Goal: Task Accomplishment & Management: Use online tool/utility

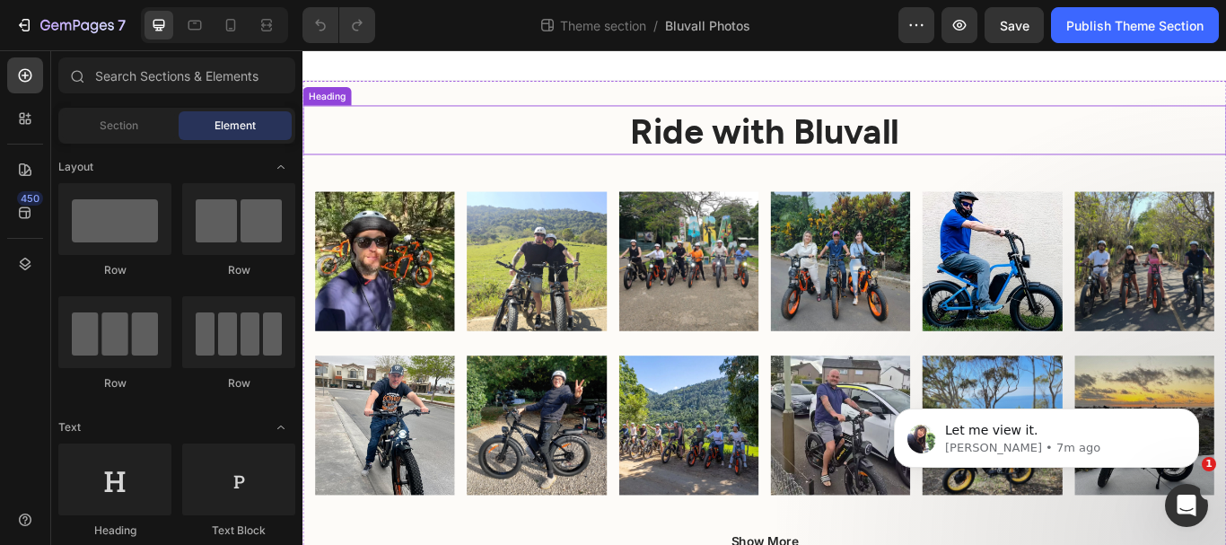
click at [505, 141] on h2 "Ride with Bluvall" at bounding box center [841, 143] width 1077 height 57
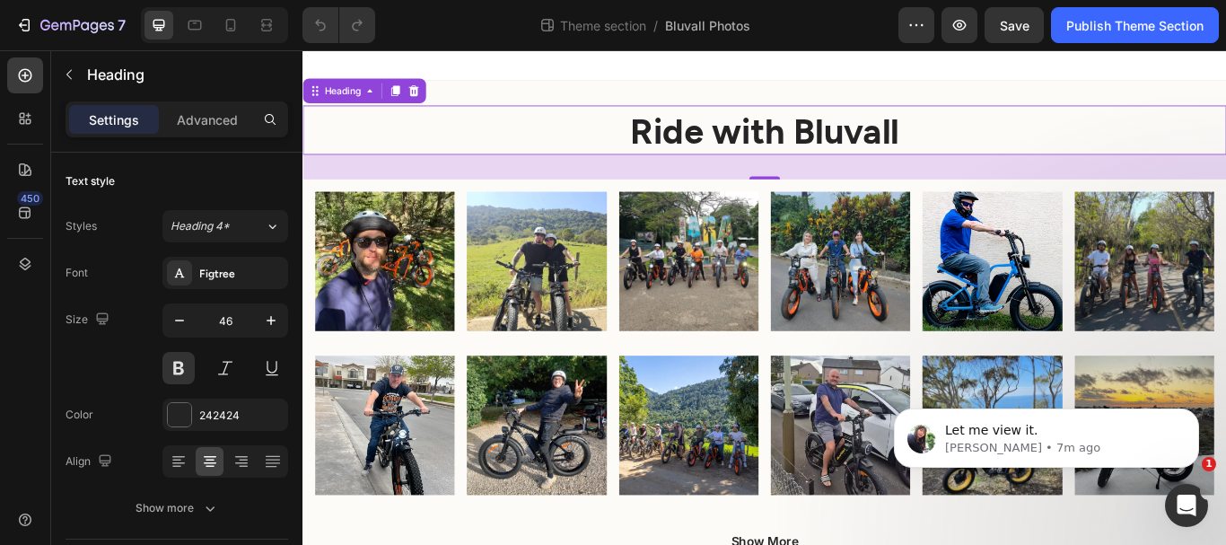
click at [200, 26] on icon at bounding box center [195, 25] width 18 height 18
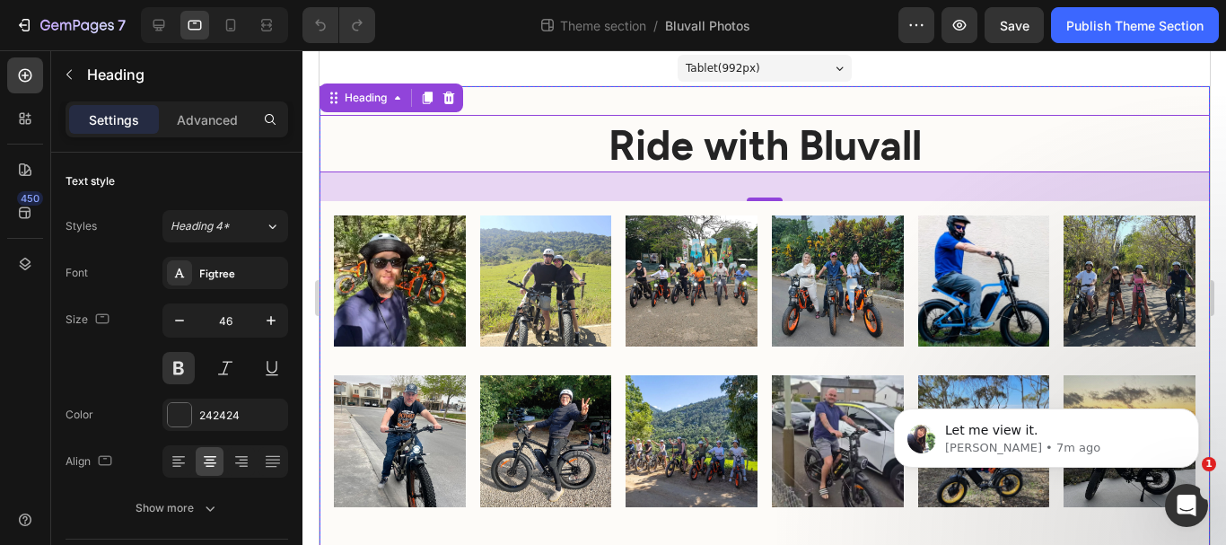
click at [627, 86] on div "Ride with Bluvall Heading 32 Image Image Image Image Image Image Row Image Imag…" at bounding box center [764, 343] width 890 height 515
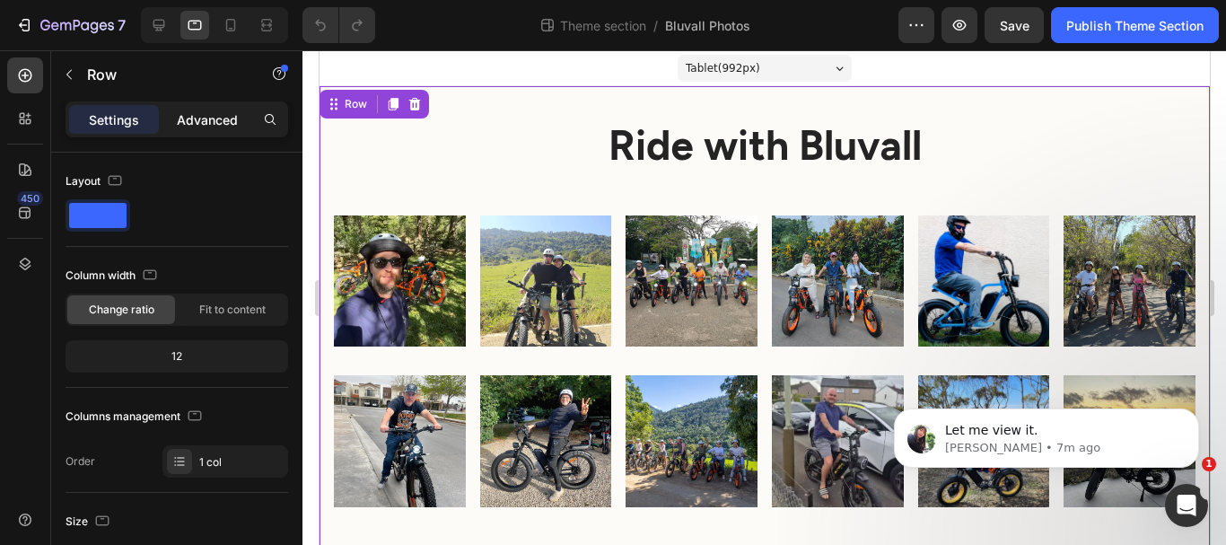
click at [206, 119] on p "Advanced" at bounding box center [207, 119] width 61 height 19
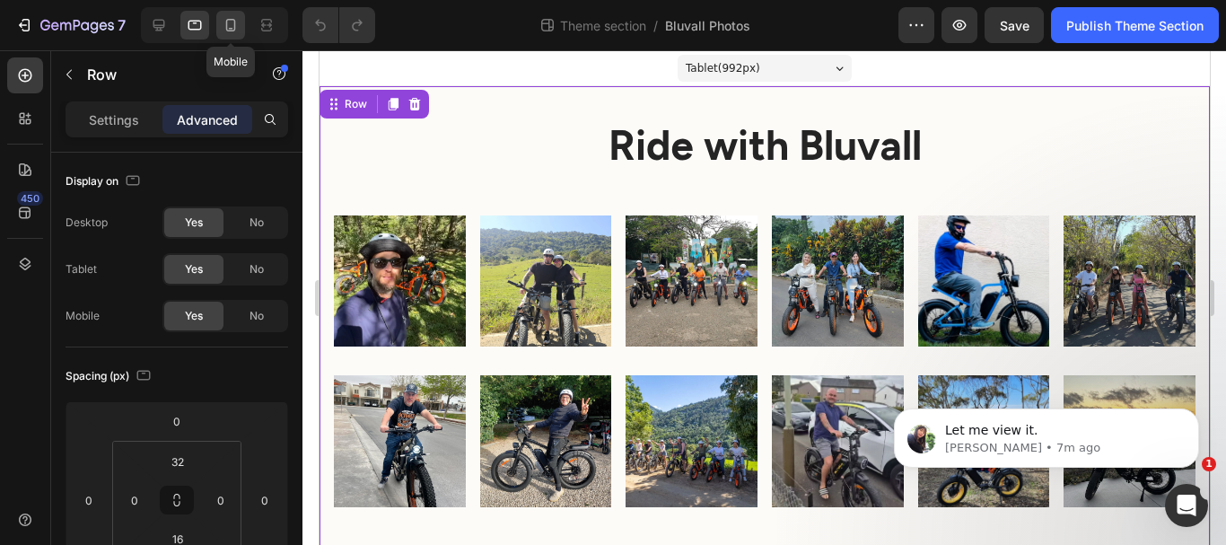
click at [230, 26] on icon at bounding box center [231, 25] width 18 height 18
type input "15"
type input "14"
type input "15"
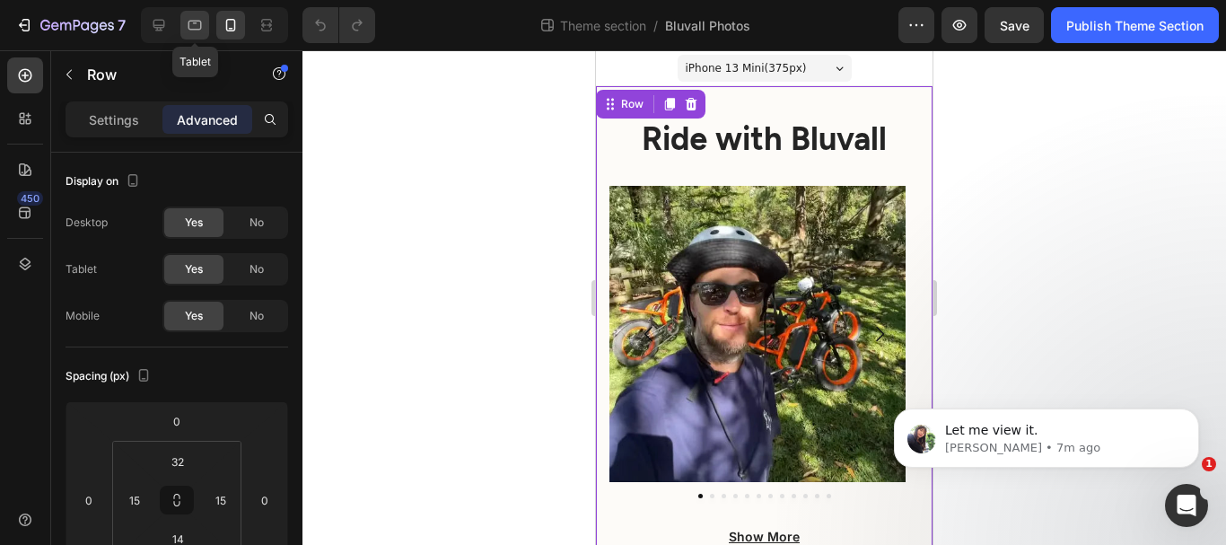
click at [190, 29] on icon at bounding box center [195, 26] width 13 height 10
type input "0"
type input "16"
type input "0"
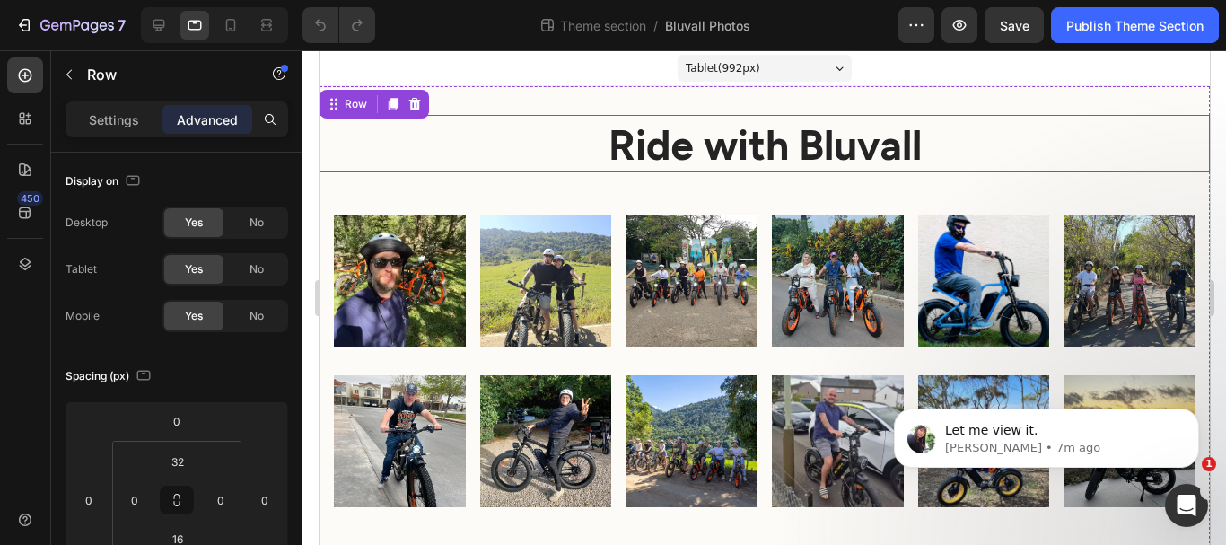
click at [462, 135] on h2 "Ride with Bluvall" at bounding box center [764, 143] width 890 height 57
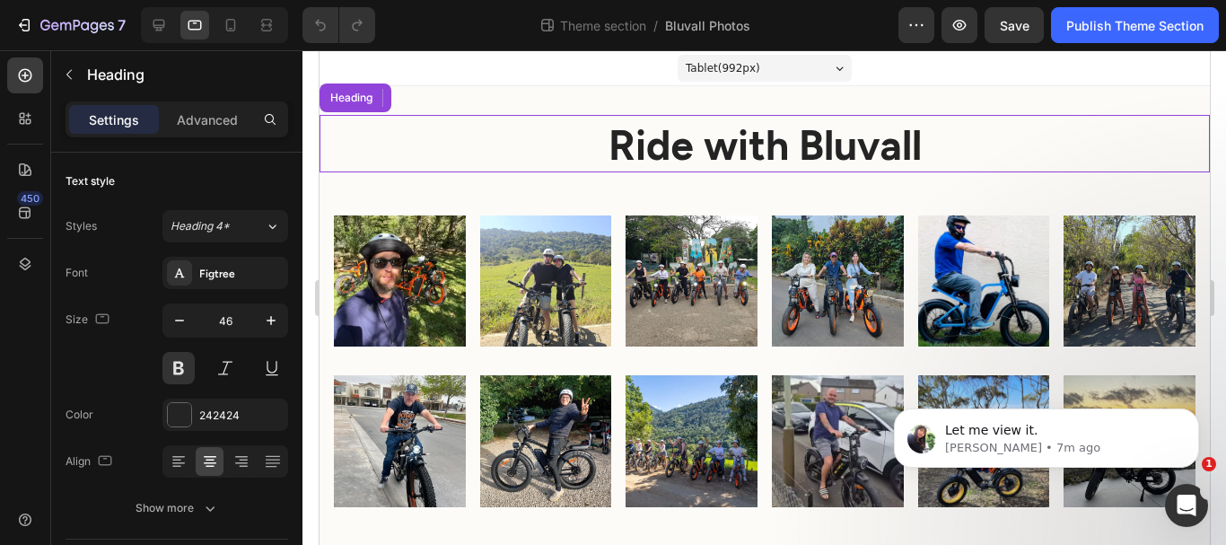
click at [360, 190] on div "Ride with Bluvall Heading Image Image Image Image Image Image Row Image Image I…" at bounding box center [764, 351] width 890 height 472
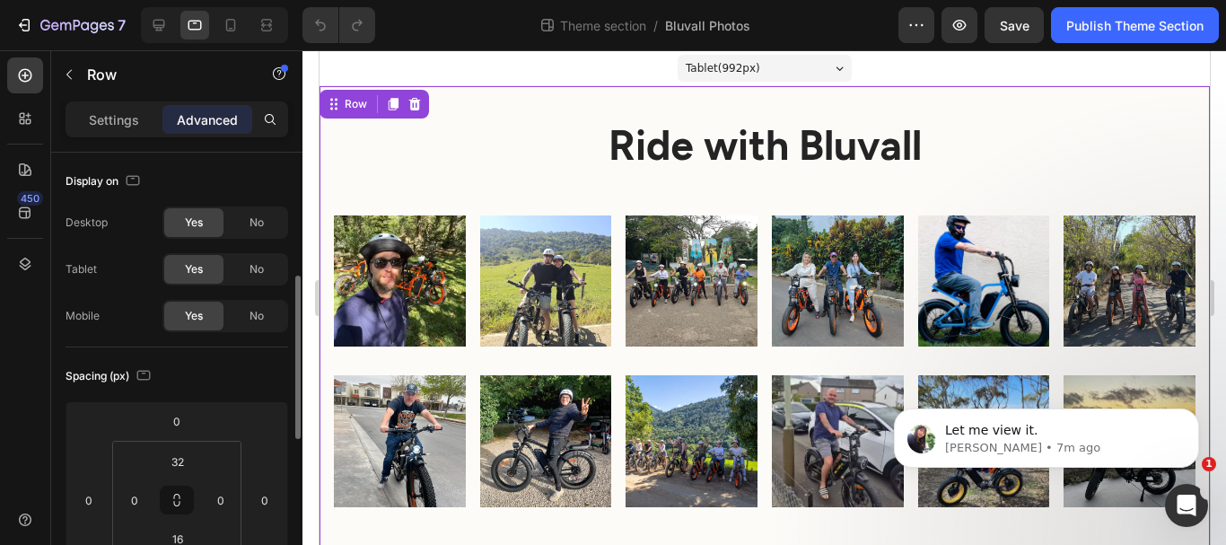
scroll to position [269, 0]
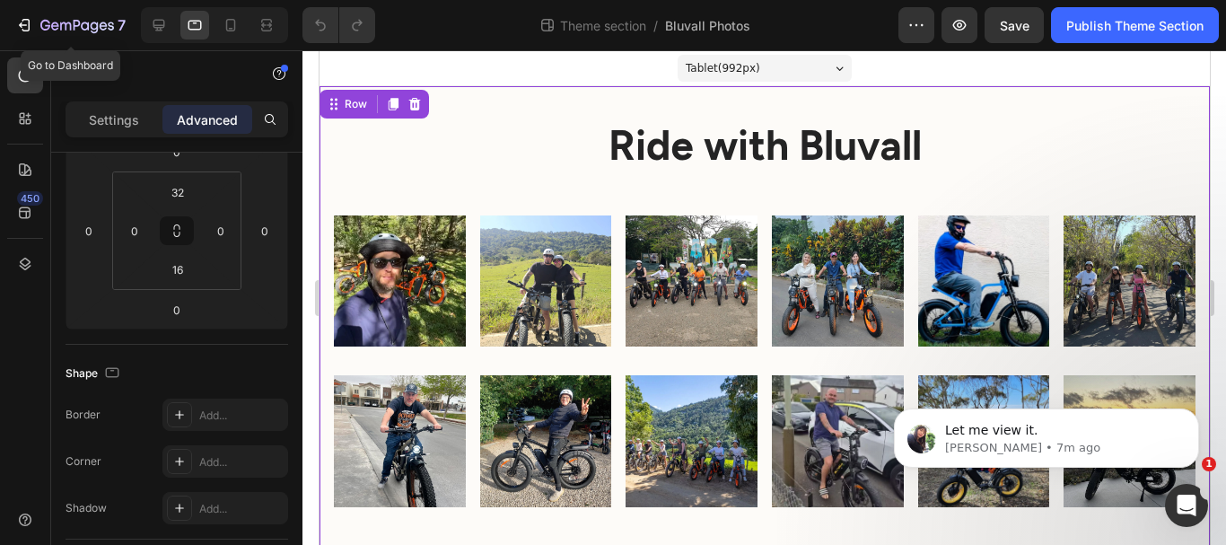
drag, startPoint x: 132, startPoint y: 31, endPoint x: 143, endPoint y: 28, distance: 11.1
click at [134, 29] on button "7" at bounding box center [70, 25] width 127 height 36
click at [149, 26] on div at bounding box center [159, 25] width 29 height 29
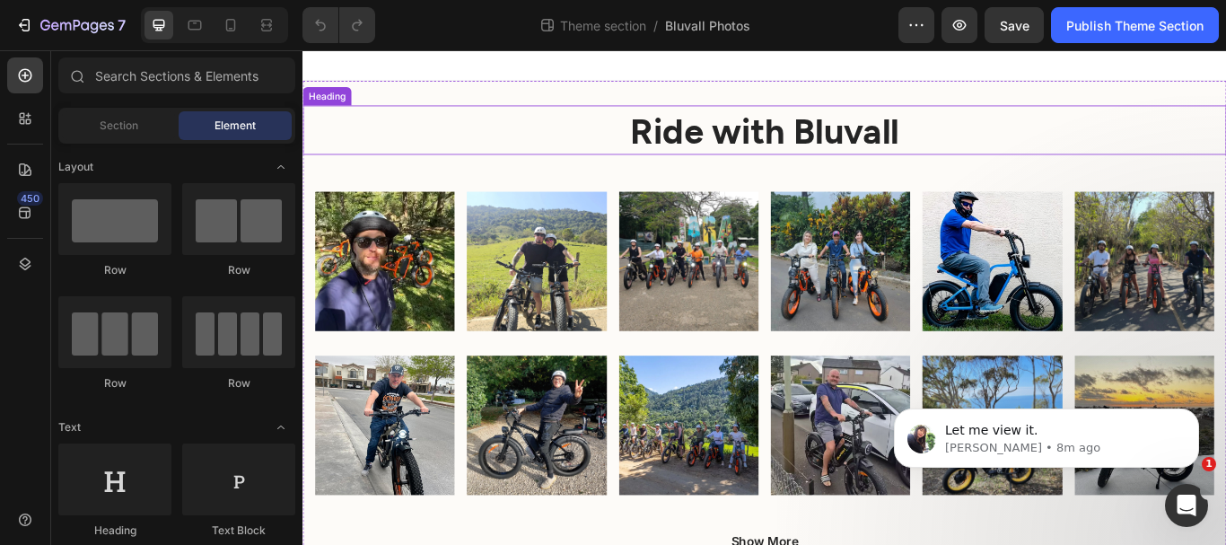
click at [465, 148] on h2 "Ride with Bluvall" at bounding box center [841, 143] width 1077 height 57
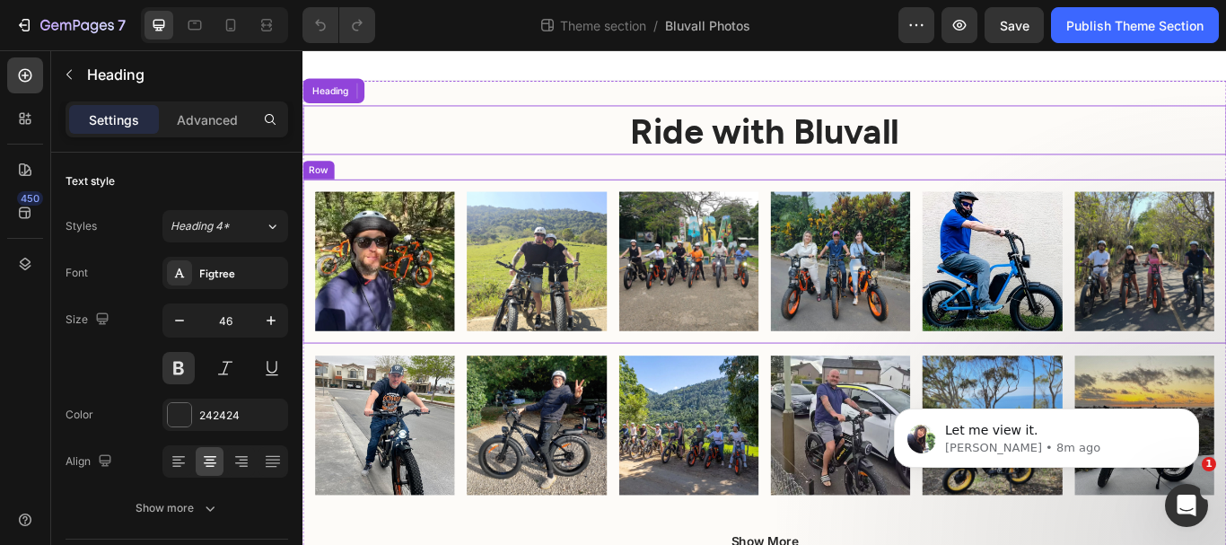
click at [503, 212] on div "Image Image Image Image Image Image Row" at bounding box center [841, 296] width 1077 height 191
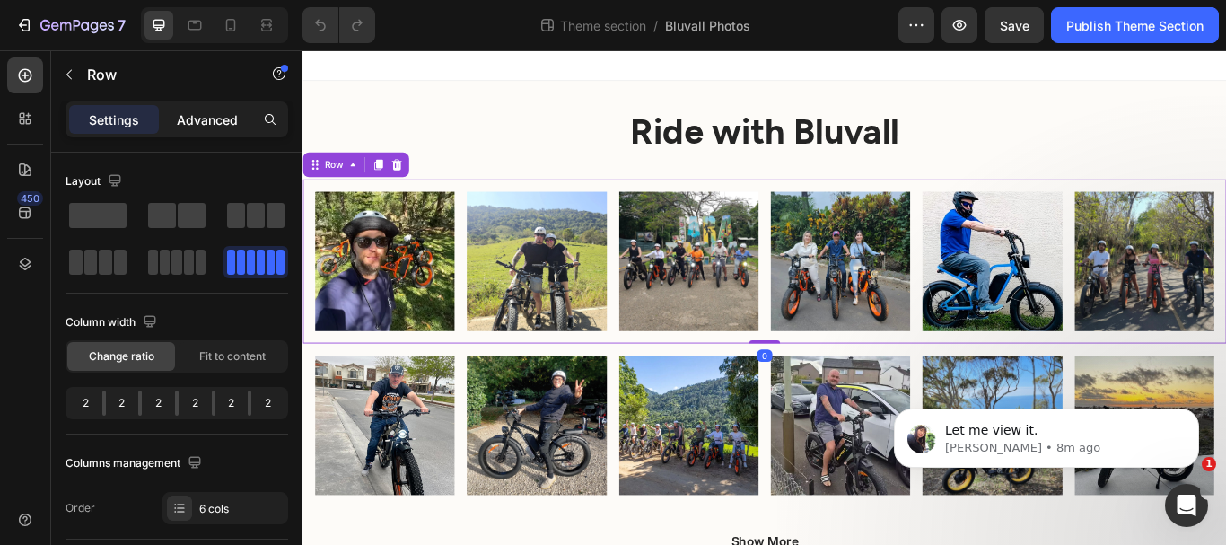
click at [206, 119] on p "Advanced" at bounding box center [207, 119] width 61 height 19
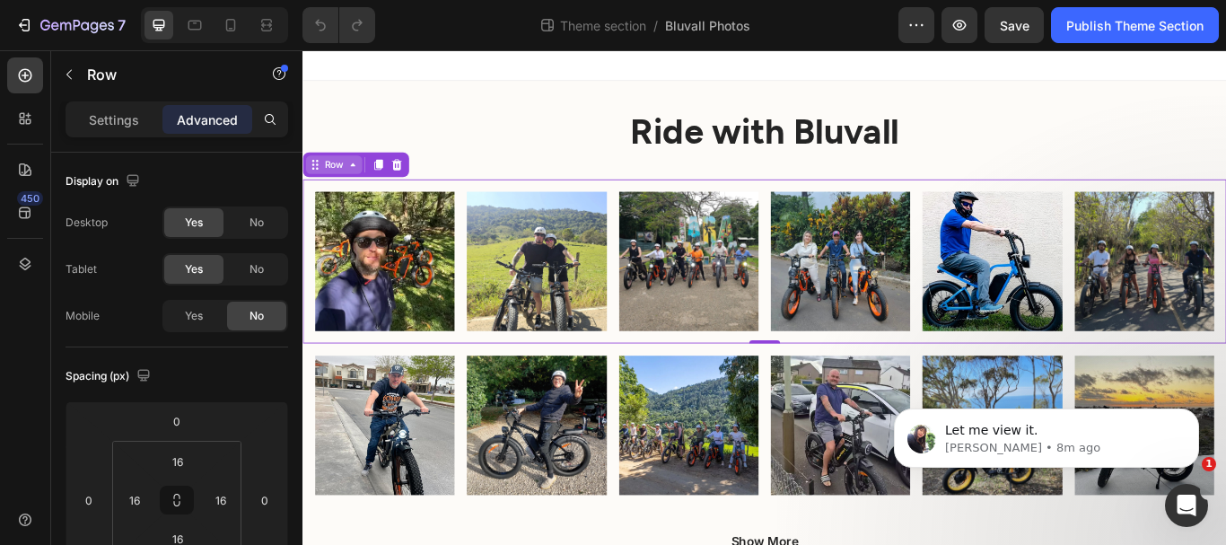
click at [332, 181] on div "Row" at bounding box center [339, 184] width 30 height 16
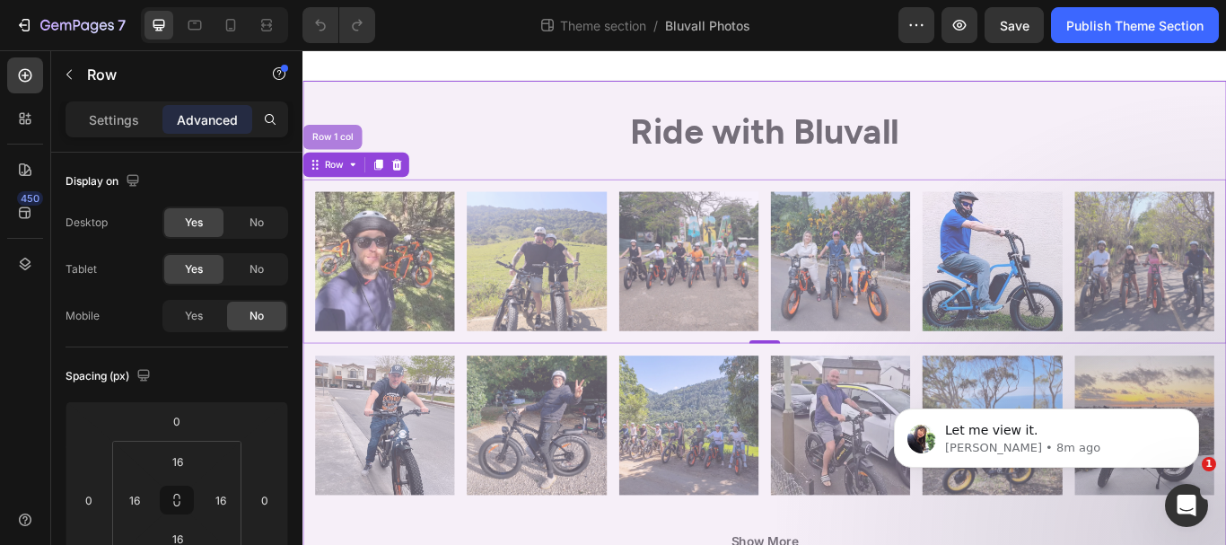
click at [336, 142] on div "Row 1 col" at bounding box center [337, 151] width 69 height 29
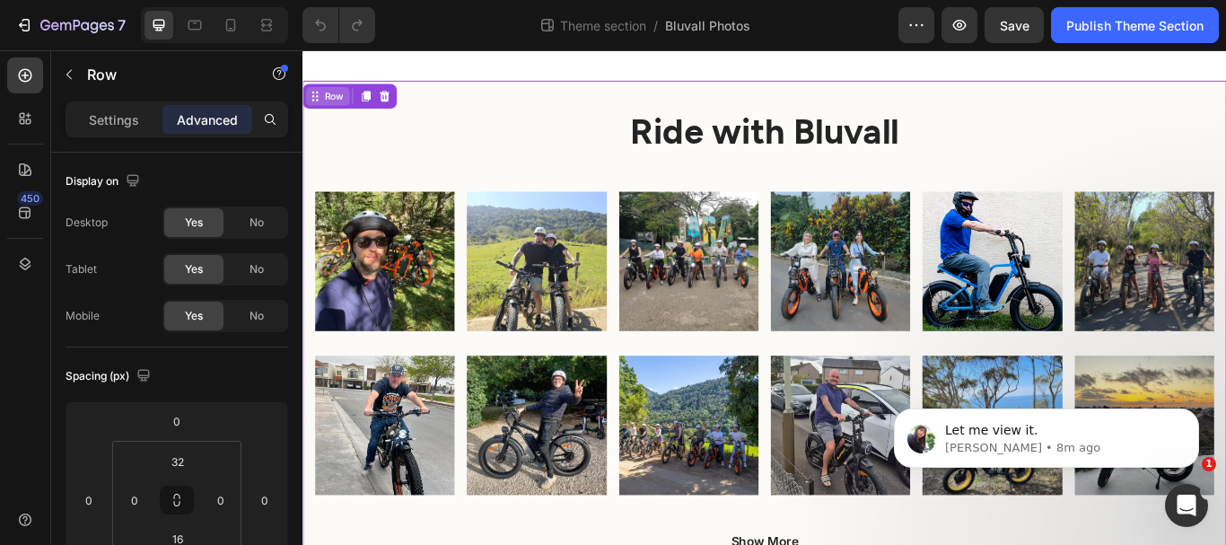
click at [338, 101] on div "Row" at bounding box center [339, 104] width 30 height 16
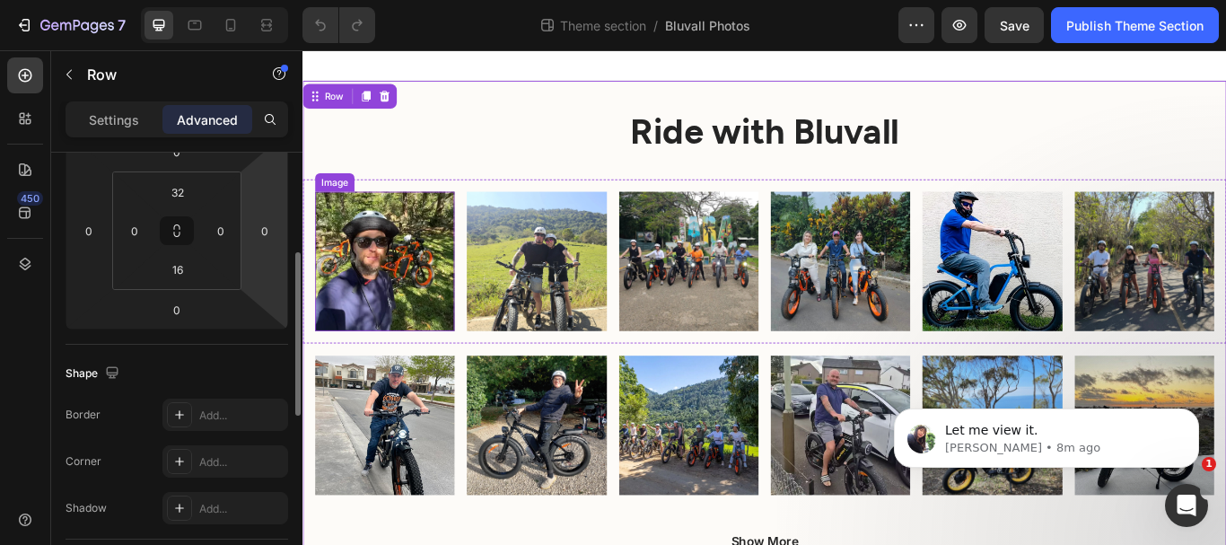
click at [390, 224] on img at bounding box center [398, 296] width 162 height 162
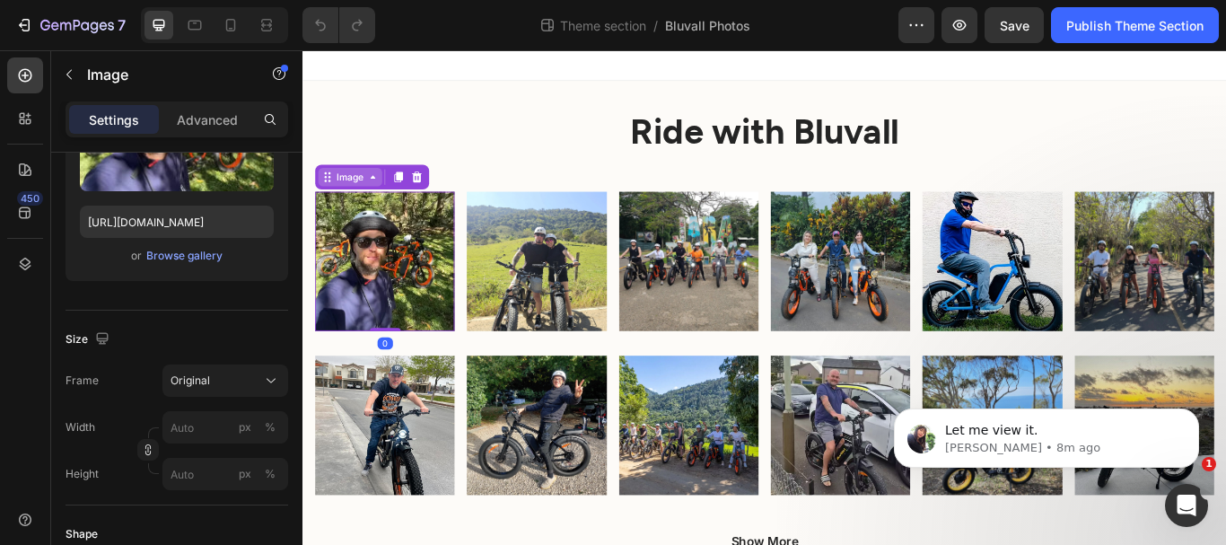
scroll to position [0, 0]
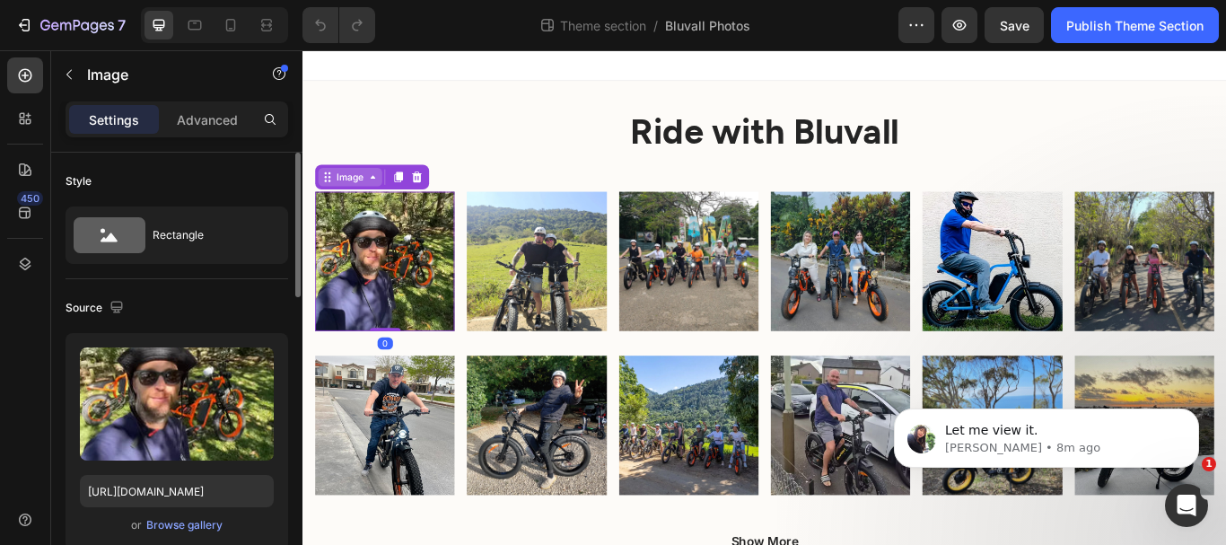
click at [351, 202] on div "Image" at bounding box center [357, 198] width 39 height 16
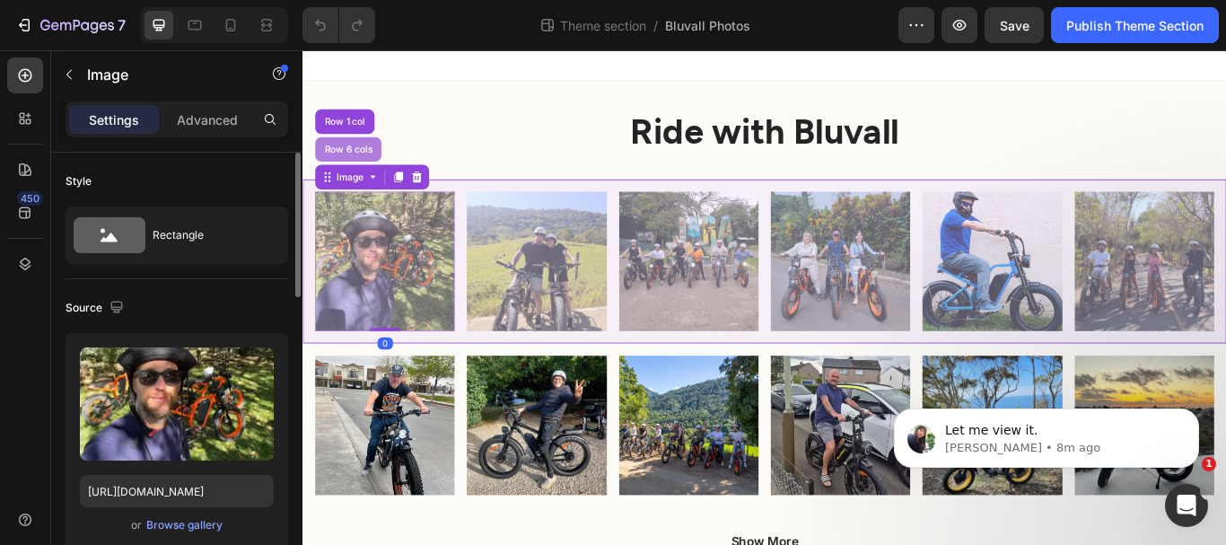
click at [358, 171] on div "Row 6 cols" at bounding box center [355, 166] width 77 height 29
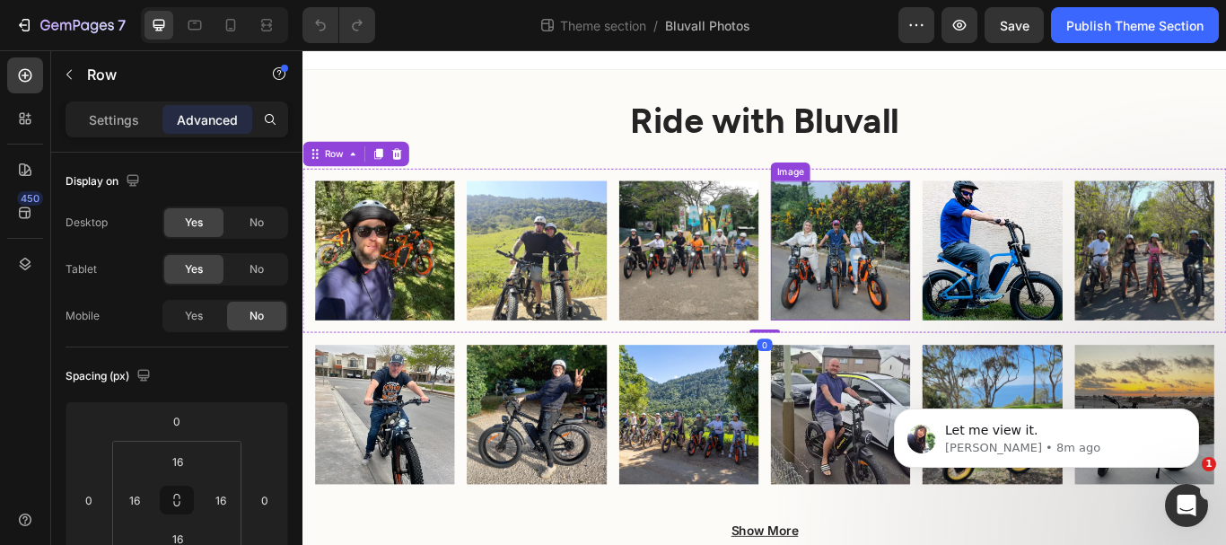
scroll to position [31, 0]
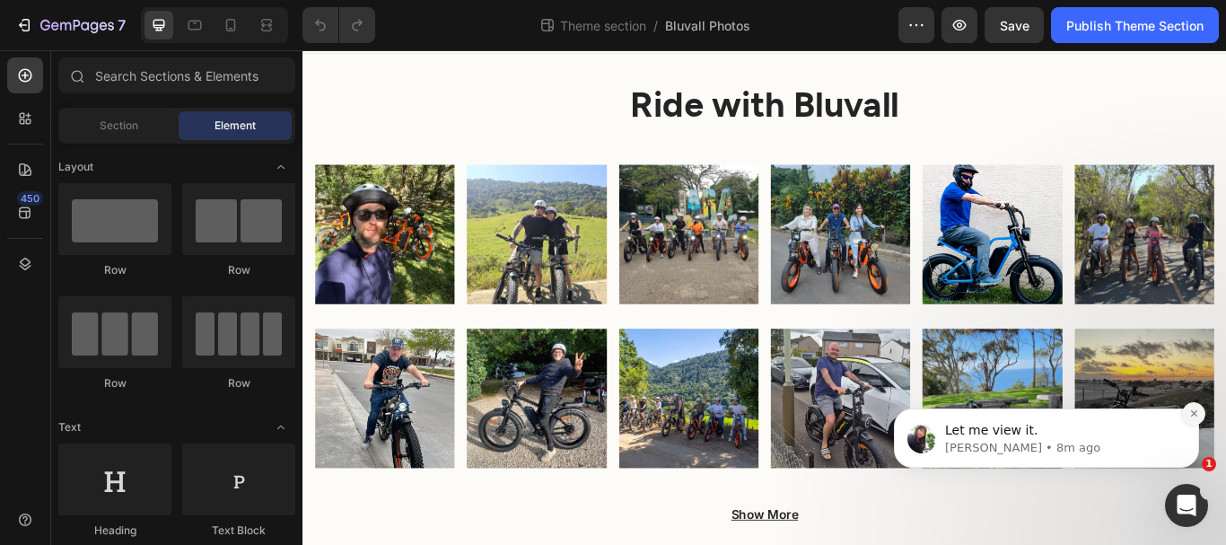
click at [1193, 408] on icon "Dismiss notification" at bounding box center [1194, 413] width 10 height 10
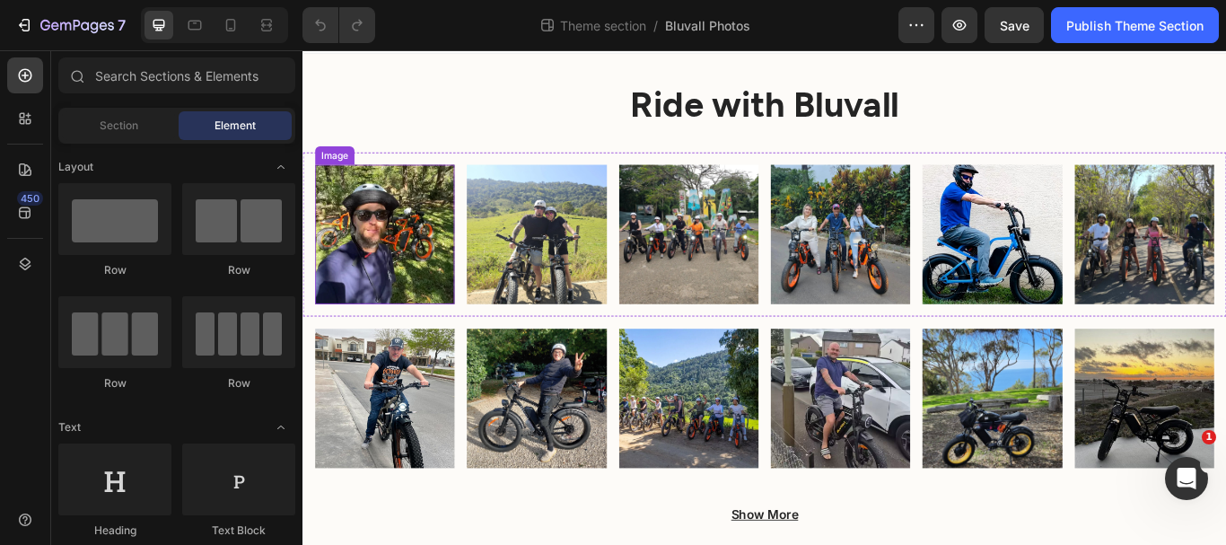
click at [371, 200] on img at bounding box center [398, 265] width 162 height 162
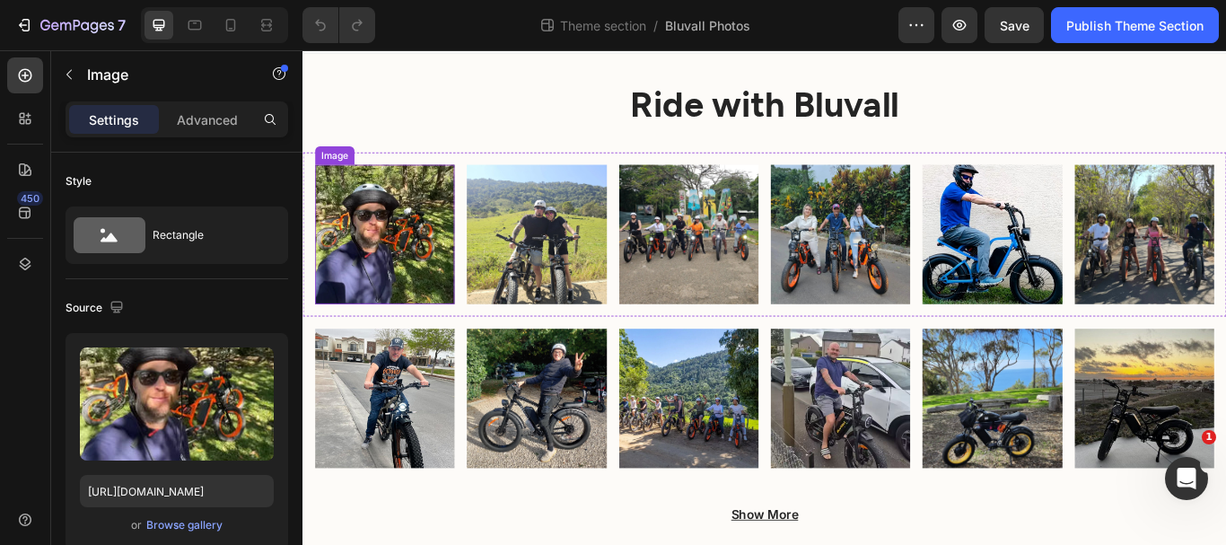
click at [329, 165] on div "Image" at bounding box center [339, 173] width 39 height 16
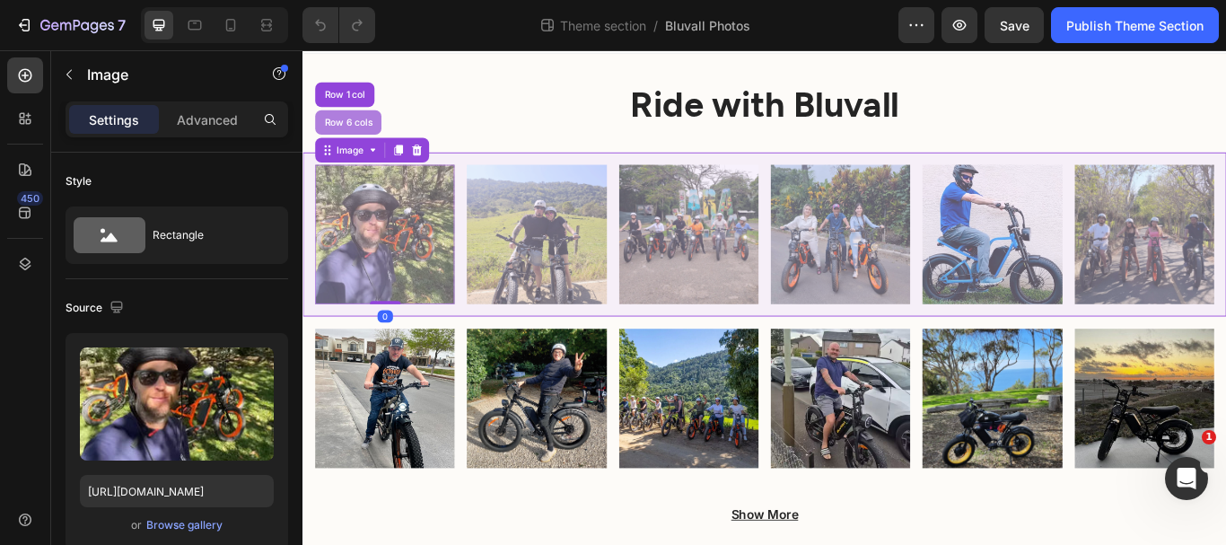
click at [354, 136] on div "Row 6 cols" at bounding box center [355, 134] width 63 height 11
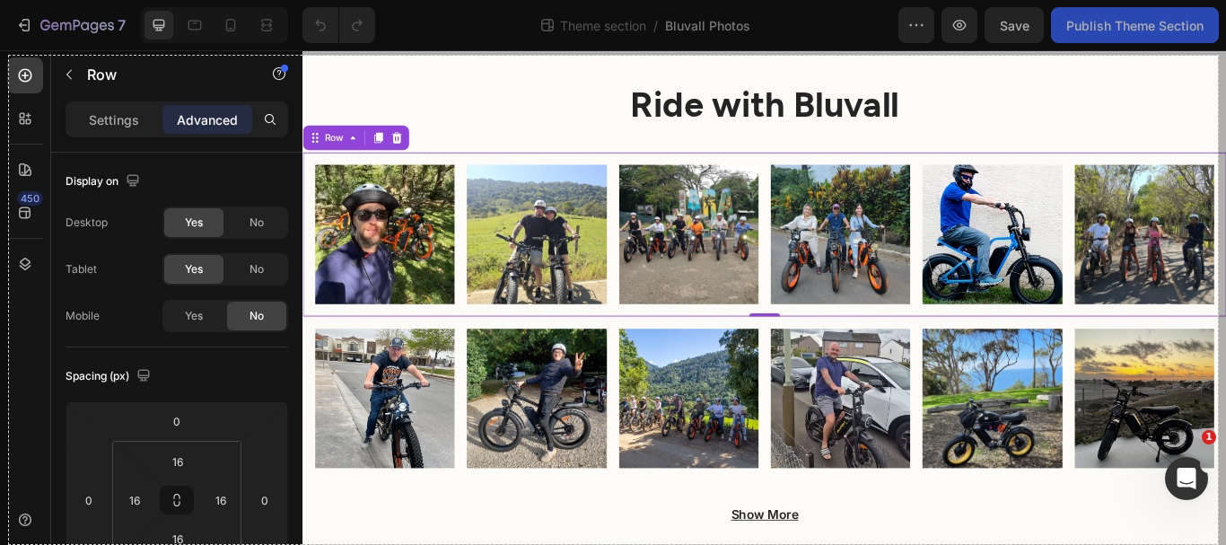
drag, startPoint x: 9, startPoint y: 56, endPoint x: 1218, endPoint y: 546, distance: 1304.7
click at [1218, 0] on html "7 Theme section / Bluvall Photos Preview Save Publish Theme Section 450 Section…" at bounding box center [613, 0] width 1226 height 0
click at [1219, 543] on div at bounding box center [617, 544] width 1217 height 2
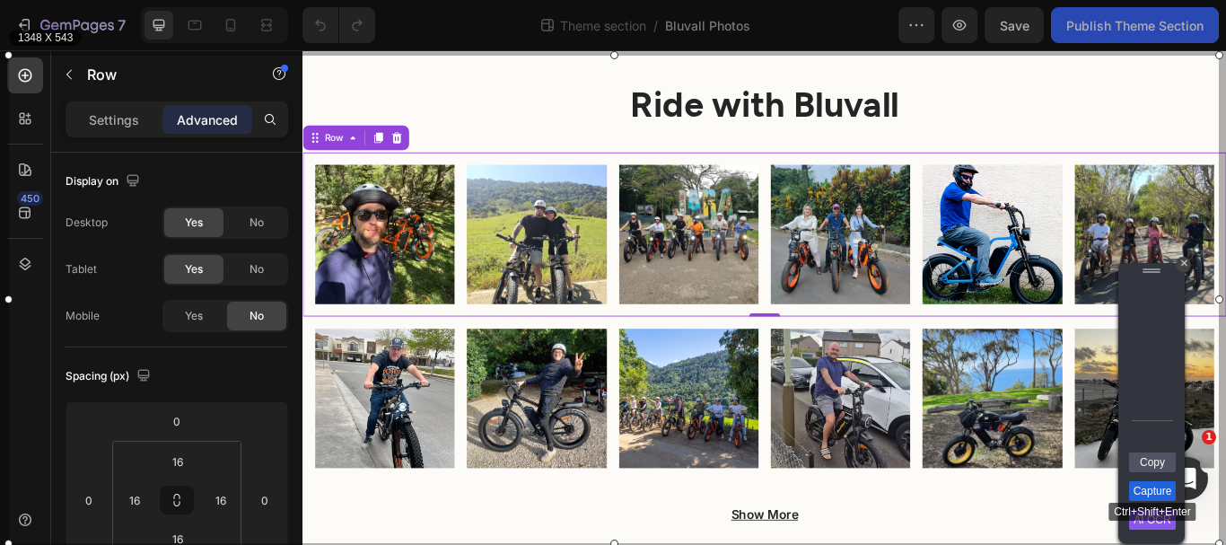
click at [1153, 490] on link "Capture" at bounding box center [1152, 491] width 47 height 20
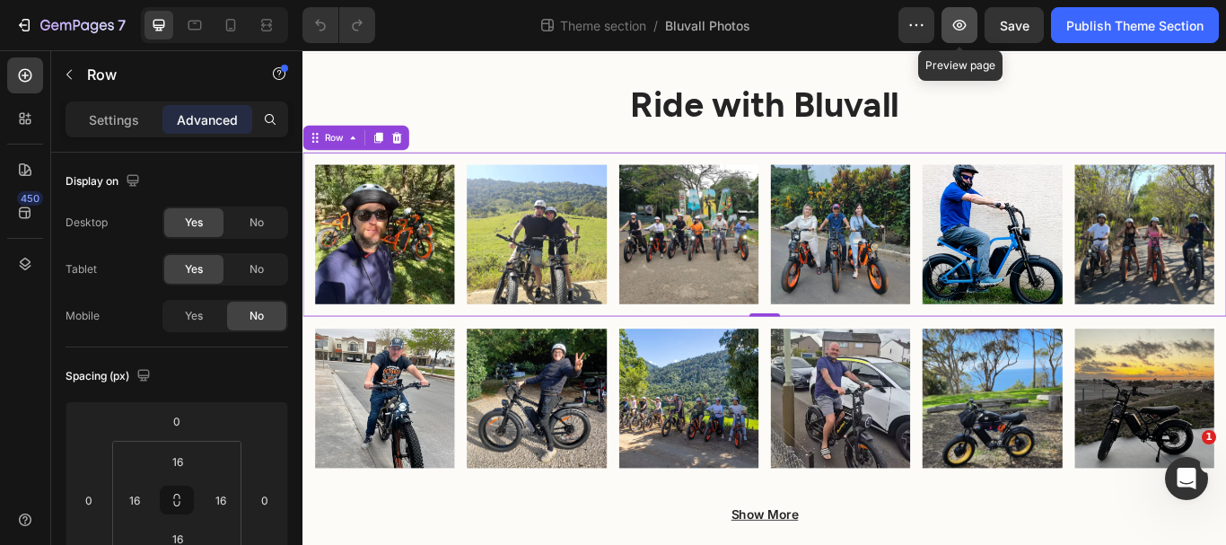
click at [955, 25] on icon "button" at bounding box center [960, 25] width 18 height 18
click at [534, 104] on h2 "Ride with Bluvall" at bounding box center [841, 111] width 1077 height 57
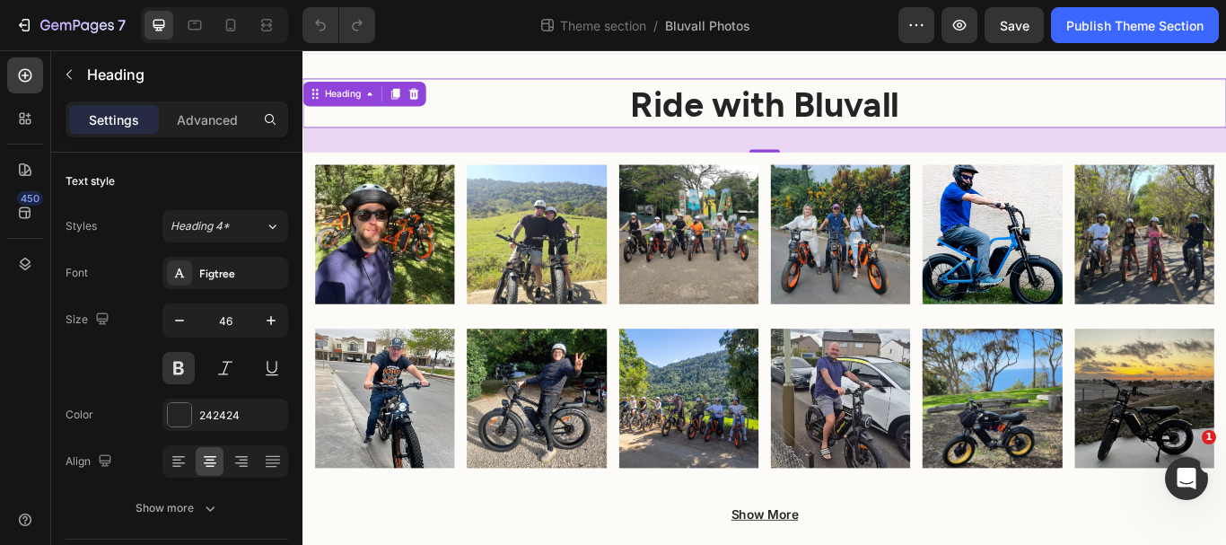
click at [528, 101] on h2 "Ride with Bluvall" at bounding box center [841, 111] width 1077 height 57
click at [345, 106] on p "Ride with Bluvall" at bounding box center [841, 112] width 1074 height 54
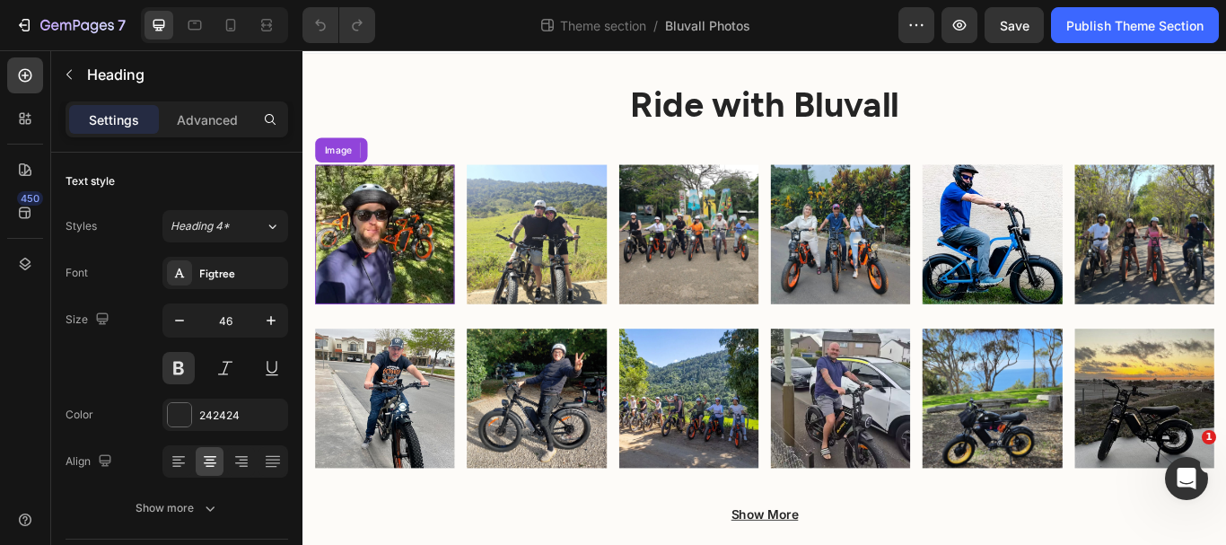
click at [420, 198] on img at bounding box center [398, 265] width 162 height 162
click at [419, 209] on img at bounding box center [398, 265] width 162 height 162
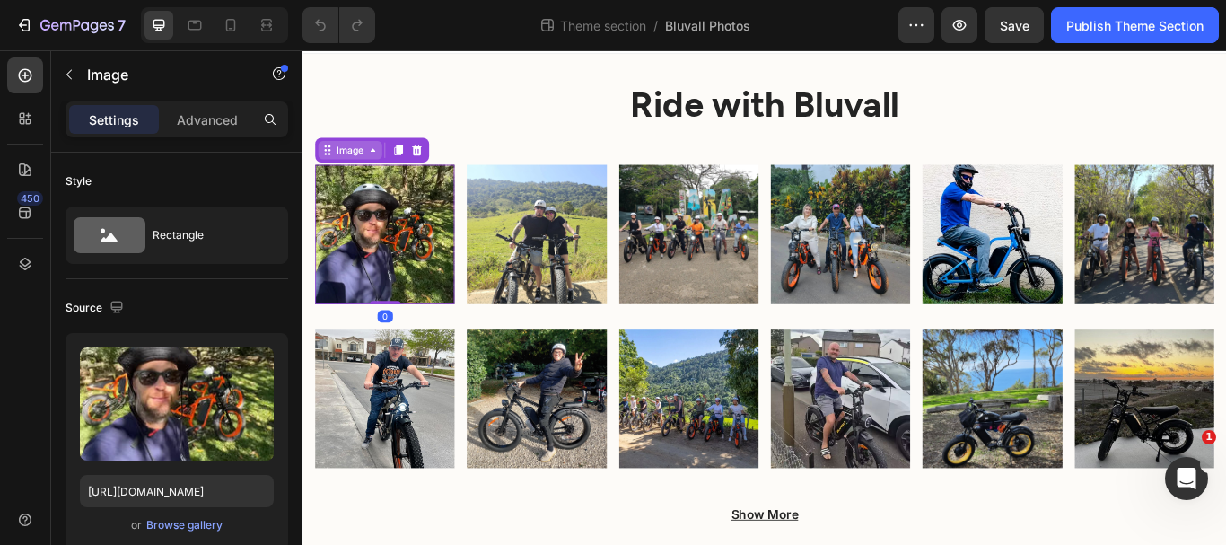
click at [350, 173] on div "Image" at bounding box center [357, 167] width 39 height 16
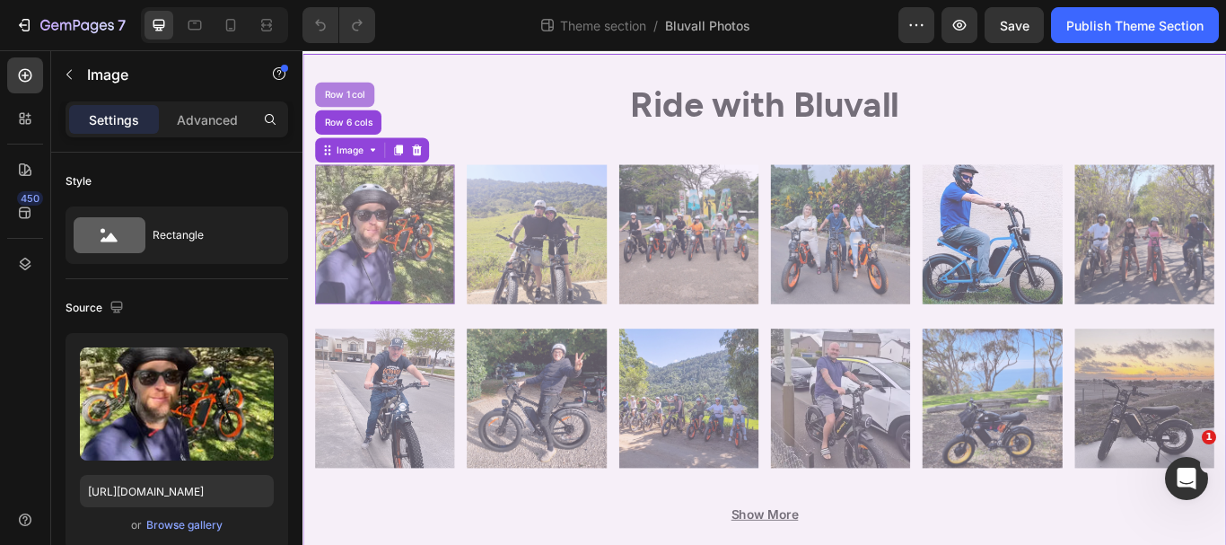
click at [354, 99] on div "Row 1 col" at bounding box center [351, 102] width 55 height 11
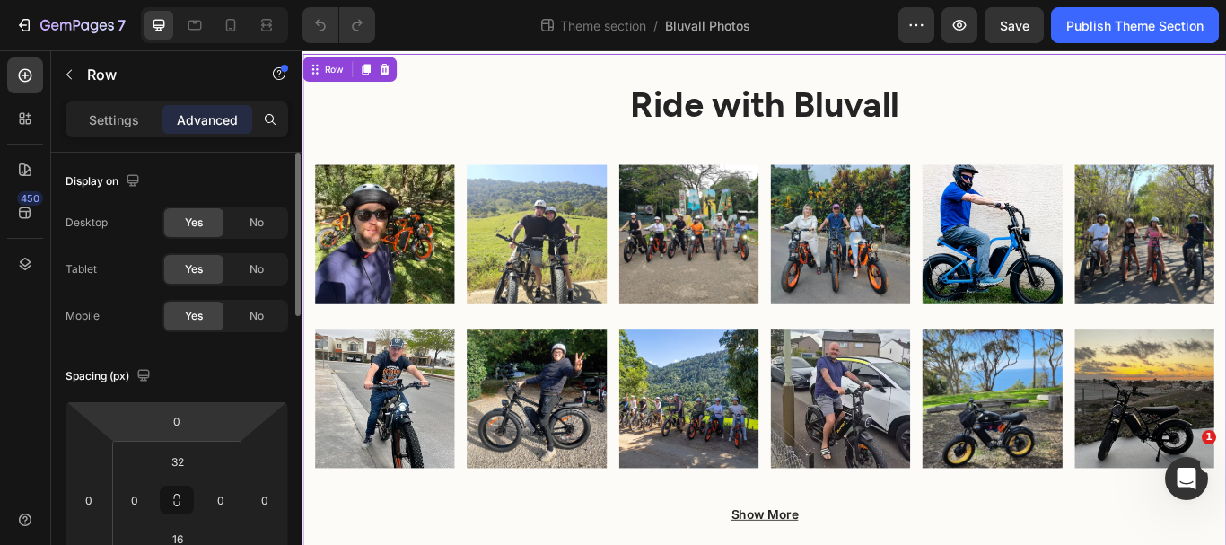
scroll to position [180, 0]
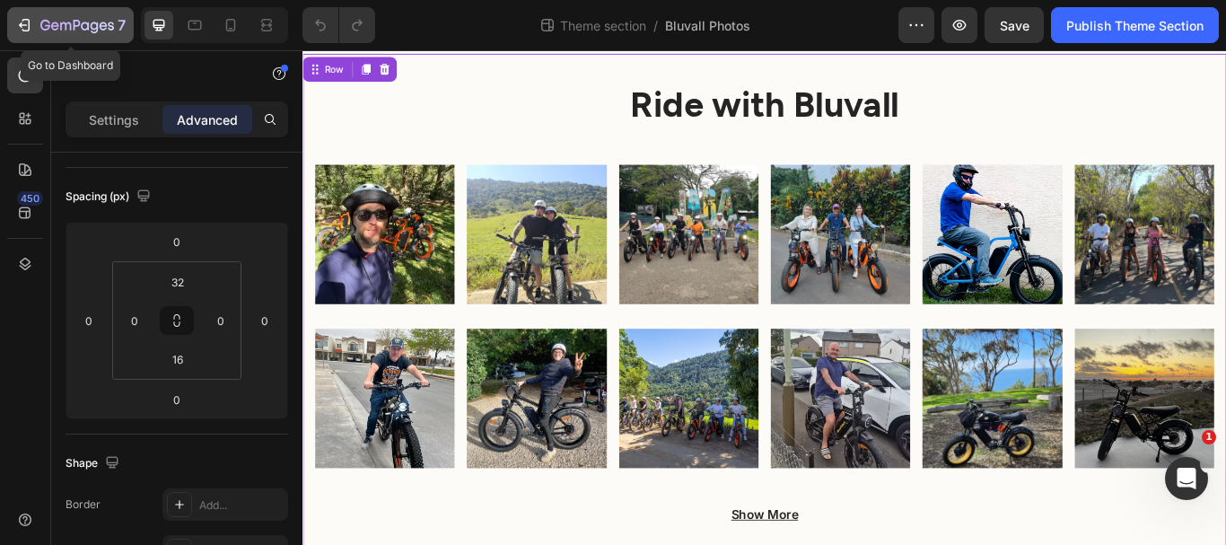
click at [21, 29] on icon "button" at bounding box center [24, 25] width 18 height 18
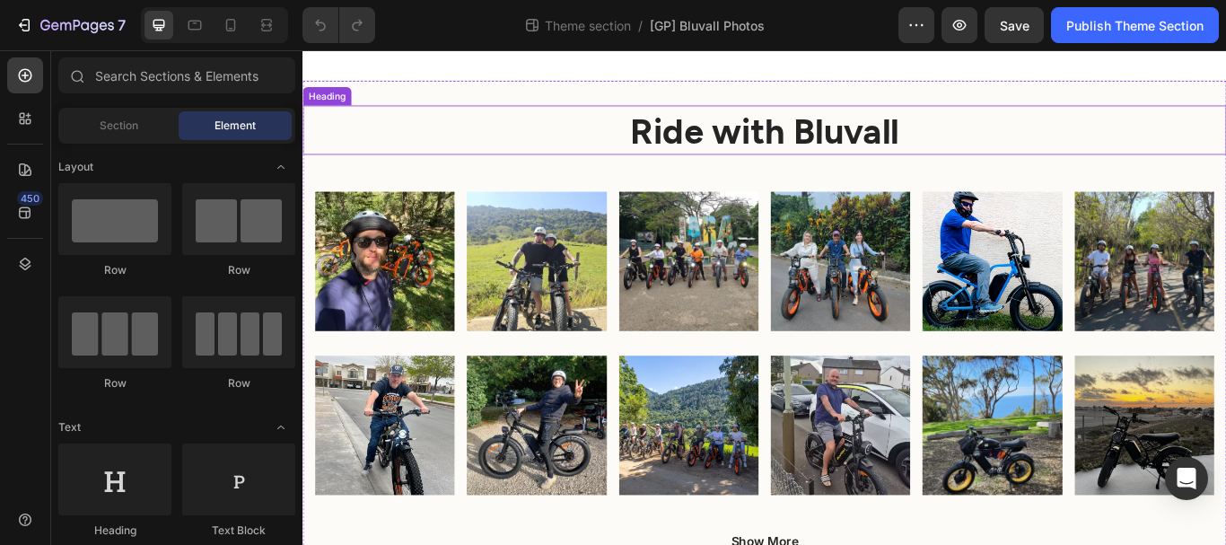
click at [415, 147] on h2 "Ride with Bluvall" at bounding box center [841, 143] width 1077 height 57
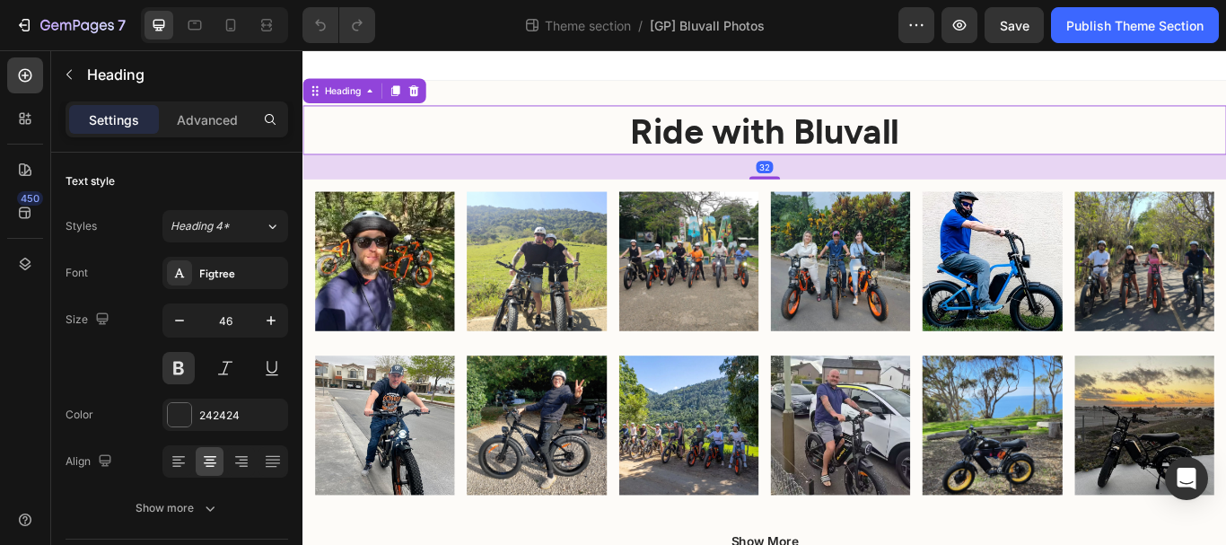
click at [445, 101] on div "Heading" at bounding box center [375, 97] width 144 height 29
click at [570, 92] on div "Ride with Bluvall Heading 32 Image Image Image Image Image Image Row Image Imag…" at bounding box center [841, 374] width 1077 height 577
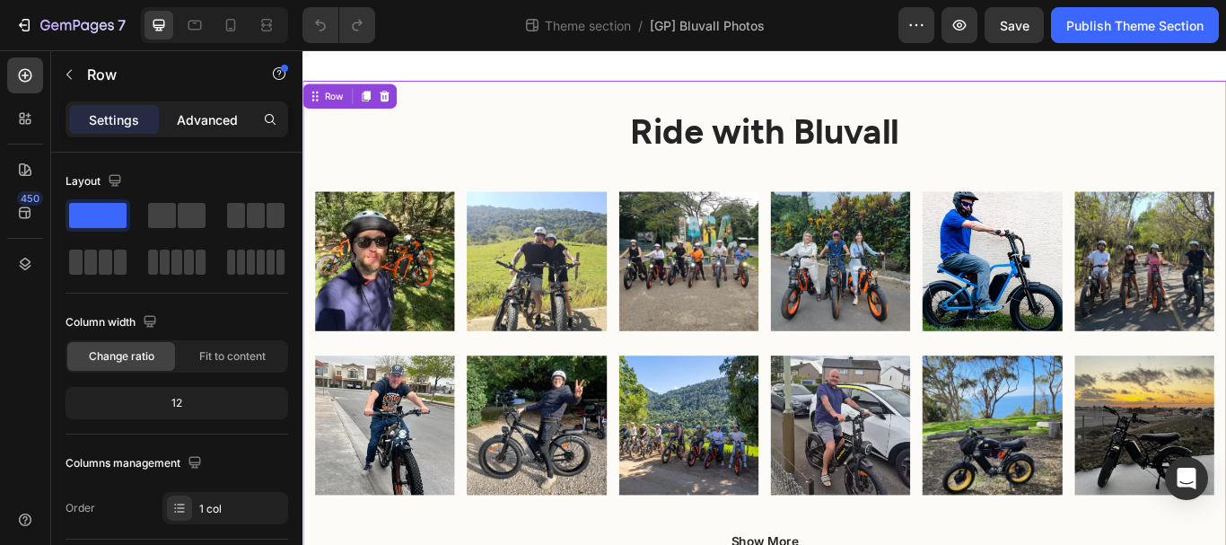
click at [194, 129] on div "Advanced" at bounding box center [207, 119] width 90 height 29
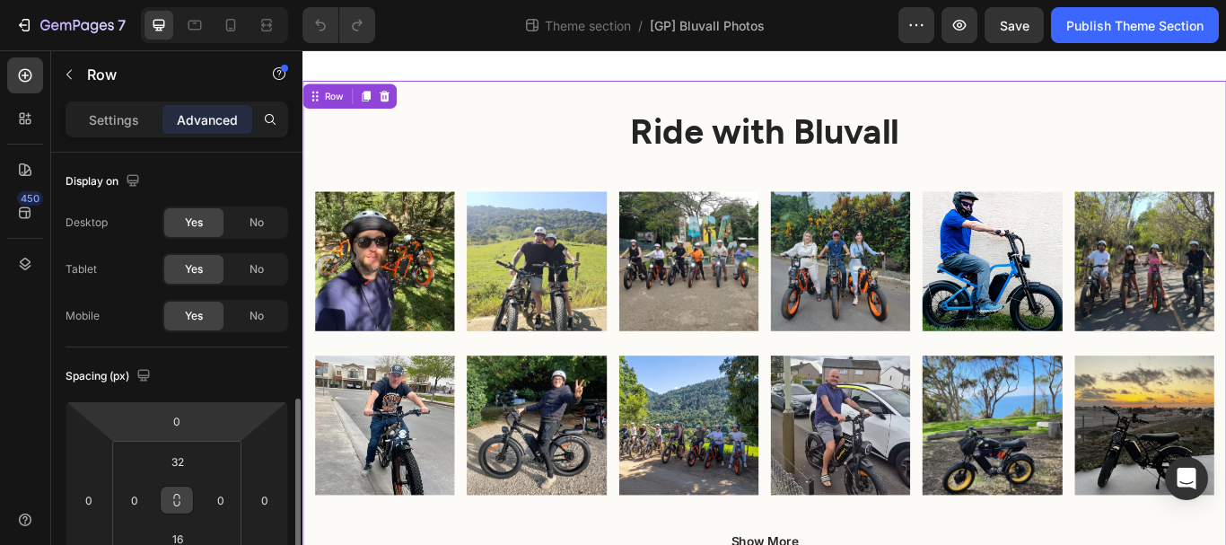
scroll to position [180, 0]
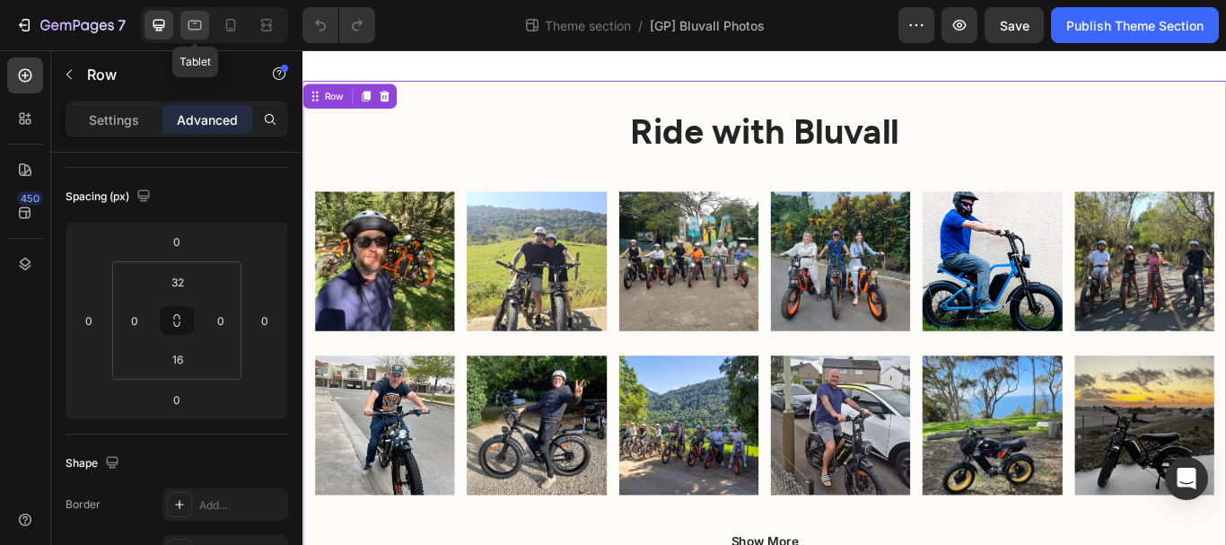
drag, startPoint x: 188, startPoint y: 20, endPoint x: 194, endPoint y: 72, distance: 52.4
click at [188, 20] on icon at bounding box center [195, 25] width 18 height 18
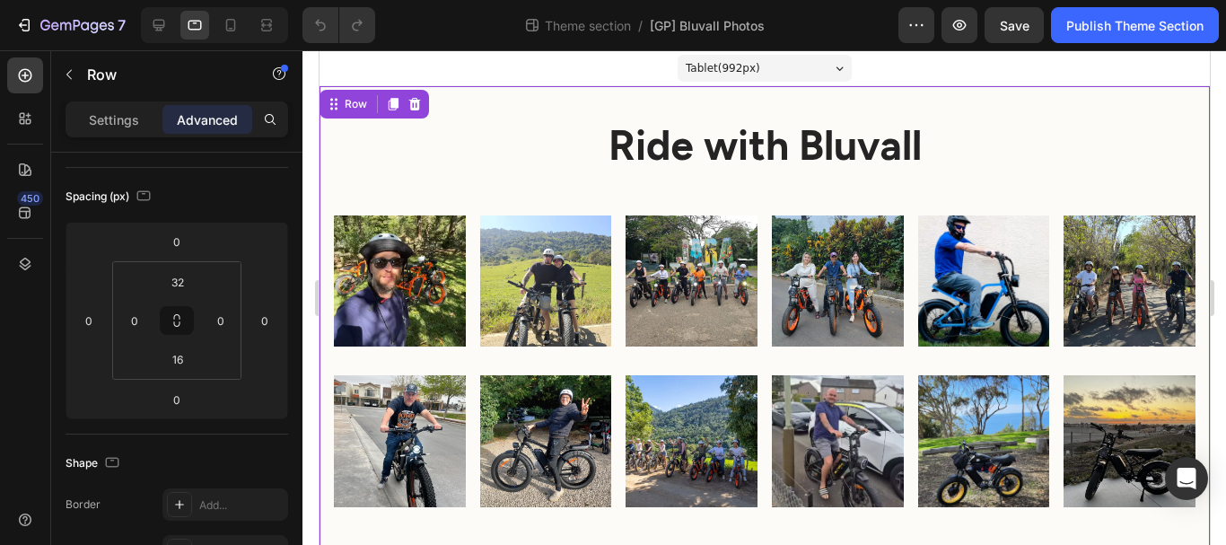
click at [303, 82] on div at bounding box center [765, 297] width 924 height 495
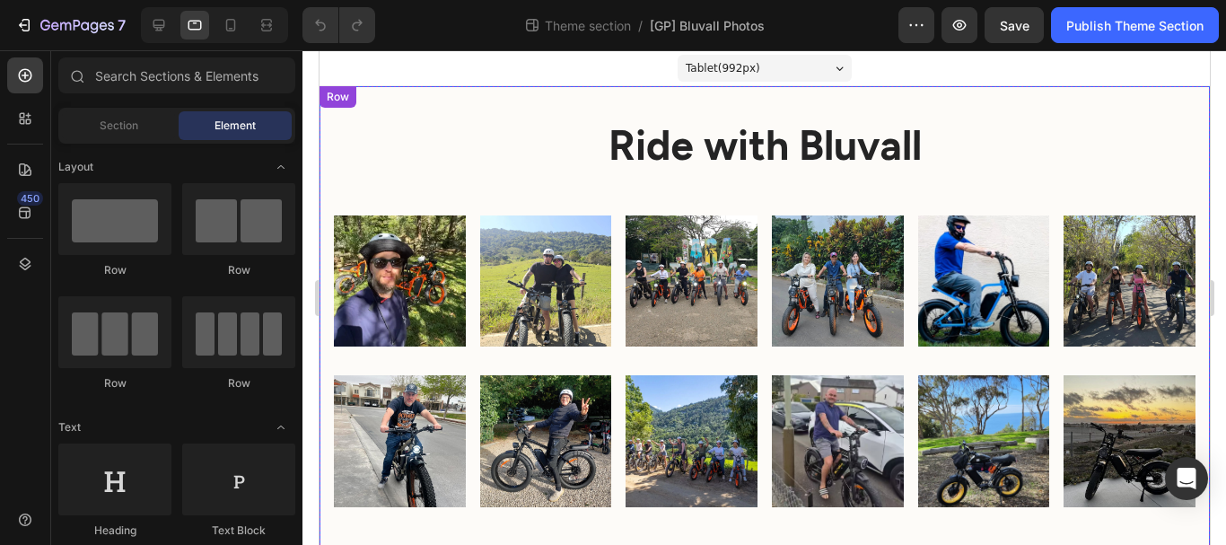
click at [394, 97] on div "Ride with Bluvall Heading Image Image Image Image Image Image Row Image Image I…" at bounding box center [764, 343] width 890 height 515
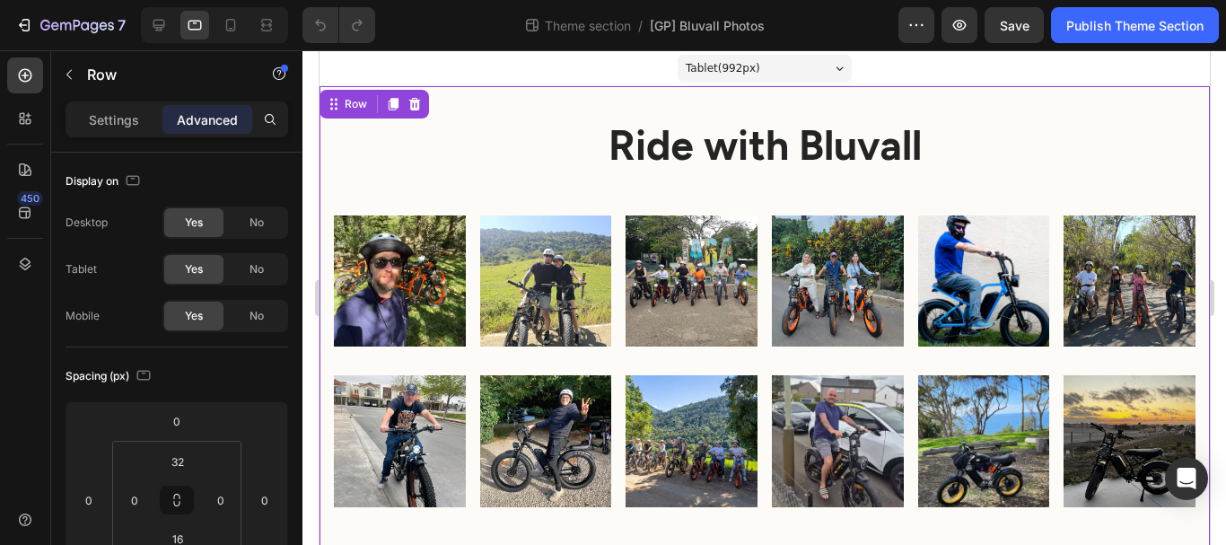
click at [607, 125] on h2 "Ride with Bluvall" at bounding box center [764, 143] width 890 height 57
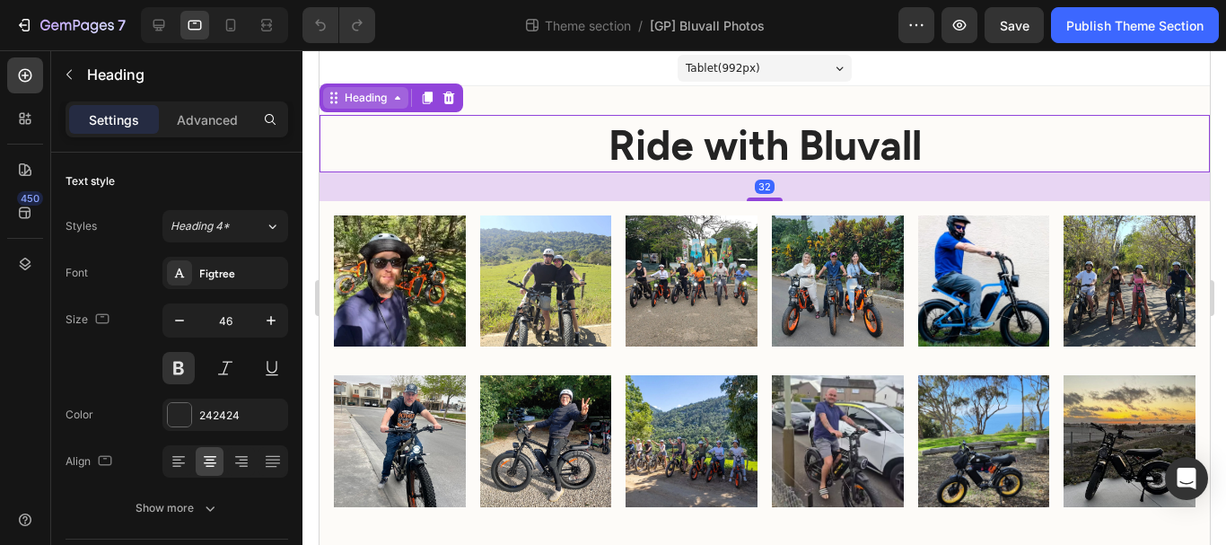
click at [370, 97] on div "Heading" at bounding box center [364, 98] width 49 height 16
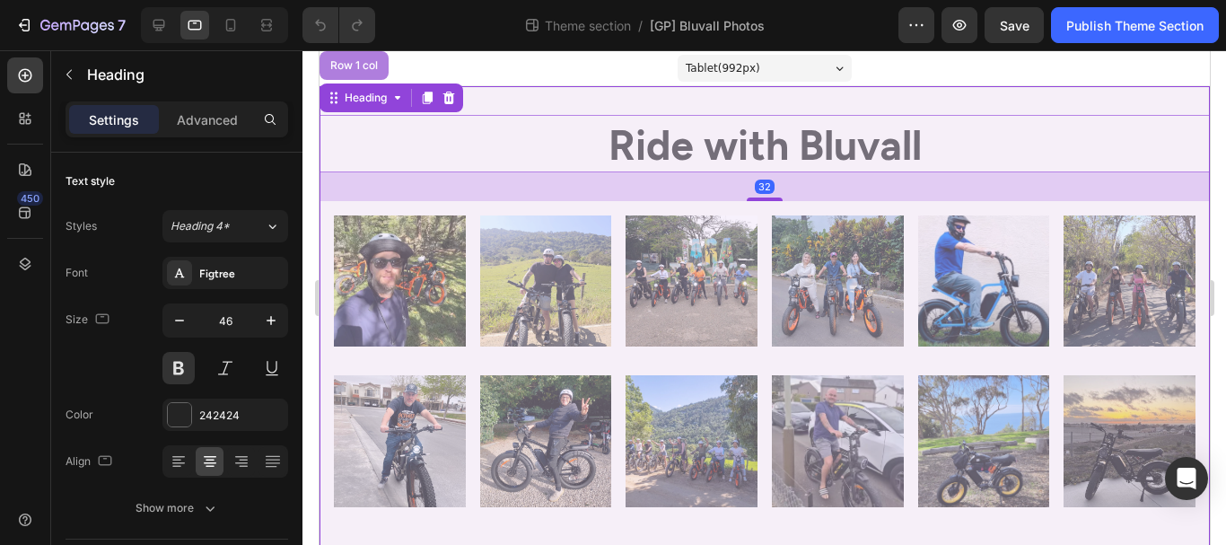
click at [357, 66] on div "Row 1 col" at bounding box center [353, 65] width 55 height 11
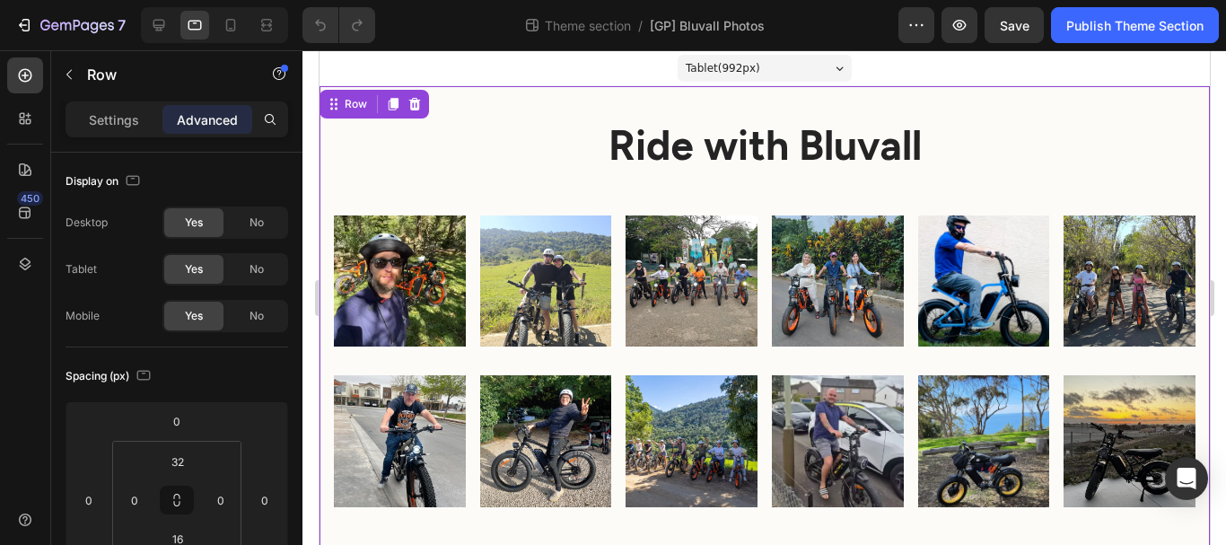
click at [219, 112] on p "Advanced" at bounding box center [207, 119] width 61 height 19
click at [432, 199] on div "Ride with Bluvall Heading Image Image Image Image Image Image Row Image Image I…" at bounding box center [764, 351] width 890 height 472
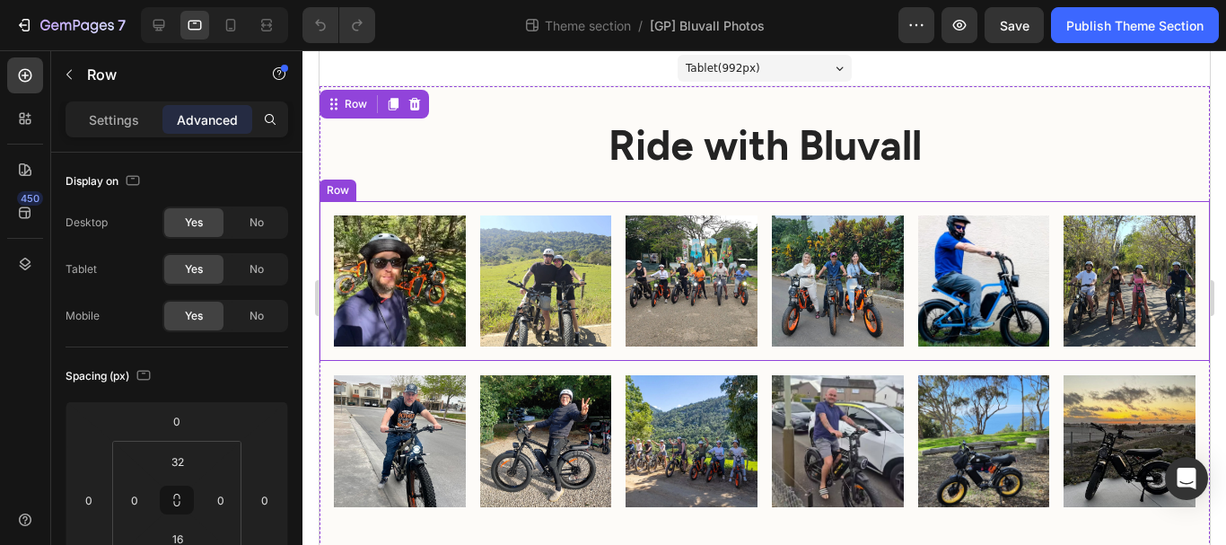
click at [438, 214] on div "Image Image Image Image Image Image Row" at bounding box center [764, 281] width 890 height 161
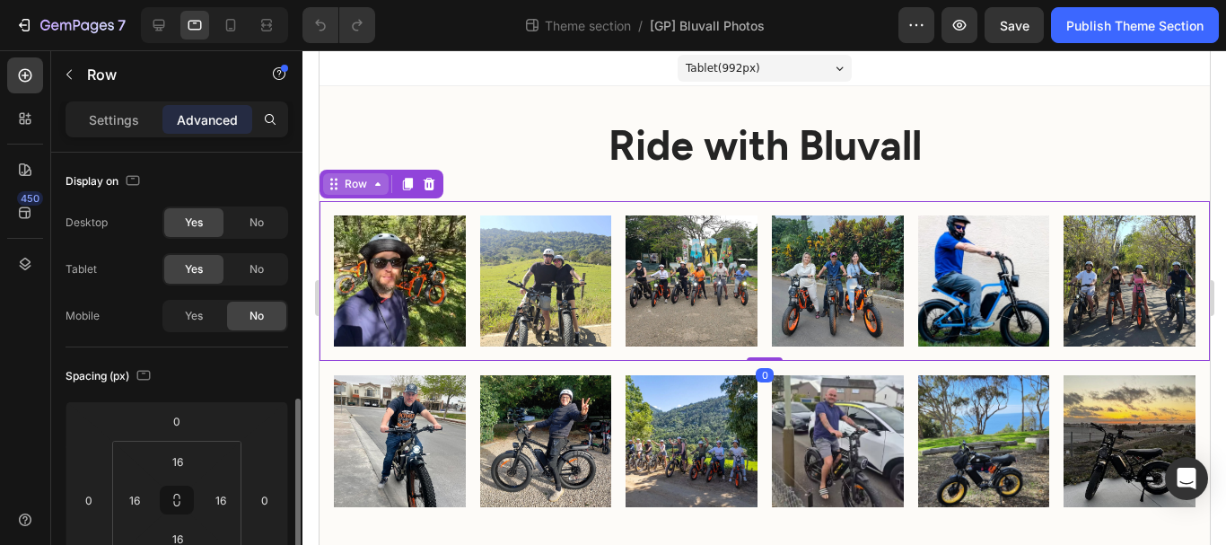
scroll to position [180, 0]
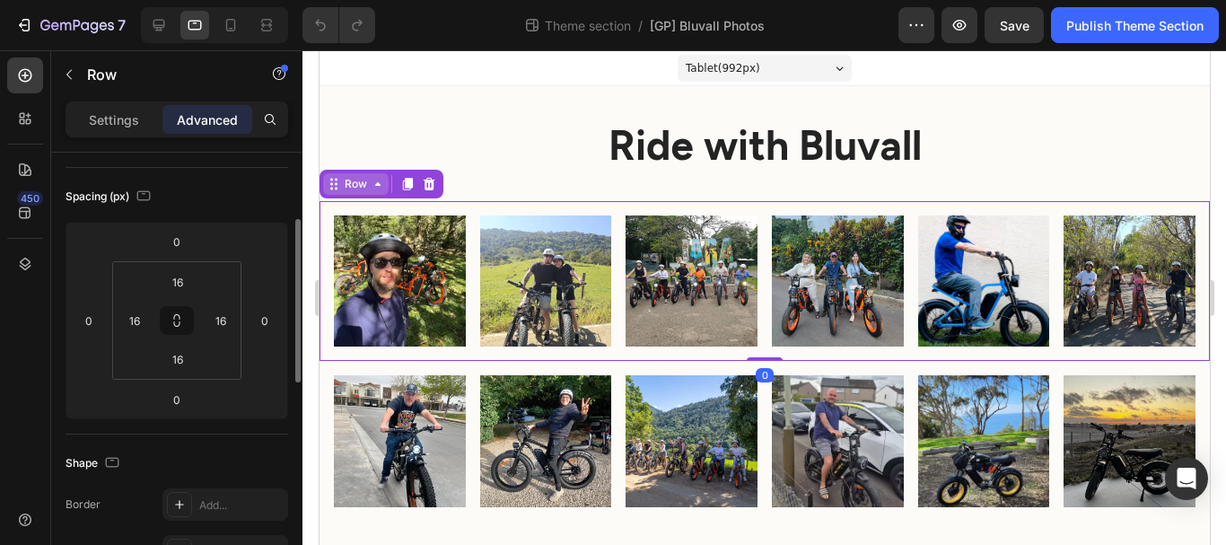
click at [347, 180] on div "Row" at bounding box center [355, 184] width 30 height 16
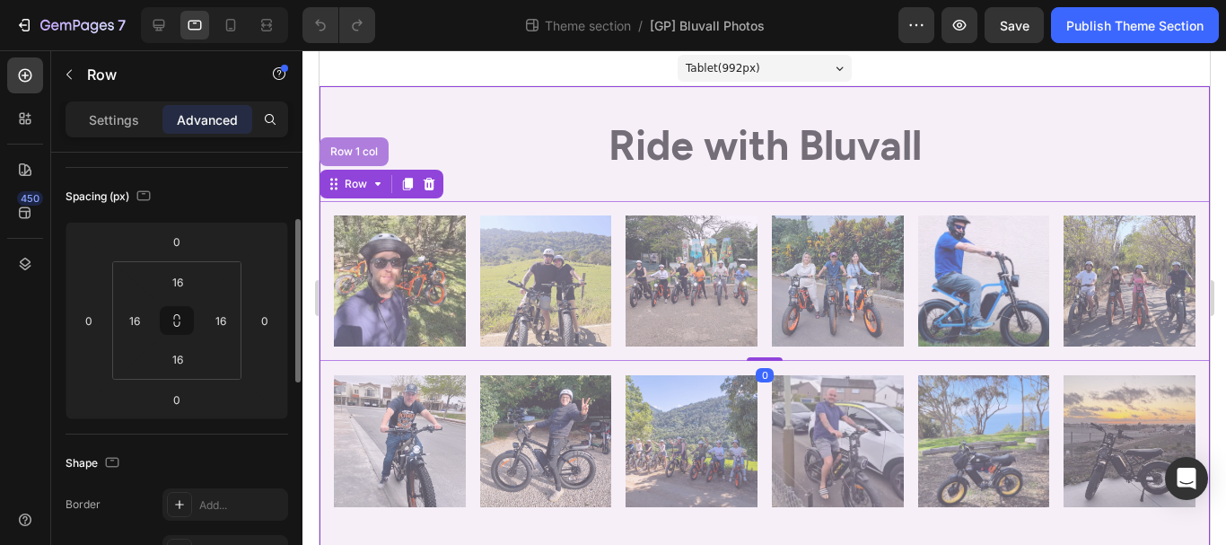
click at [356, 146] on div "Row 1 col" at bounding box center [353, 151] width 55 height 11
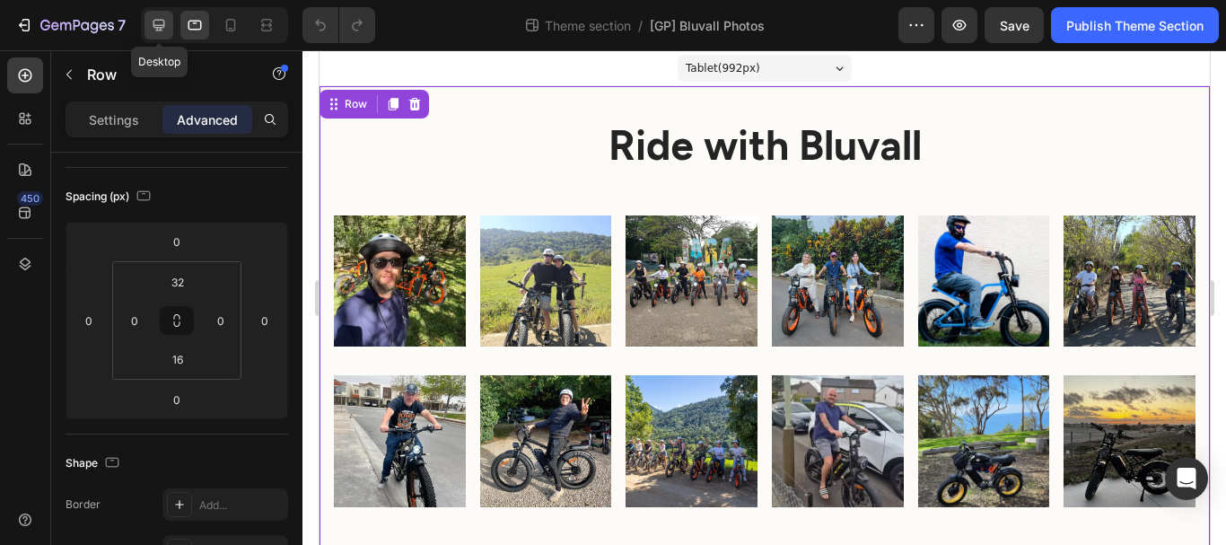
click at [154, 24] on icon at bounding box center [159, 26] width 12 height 12
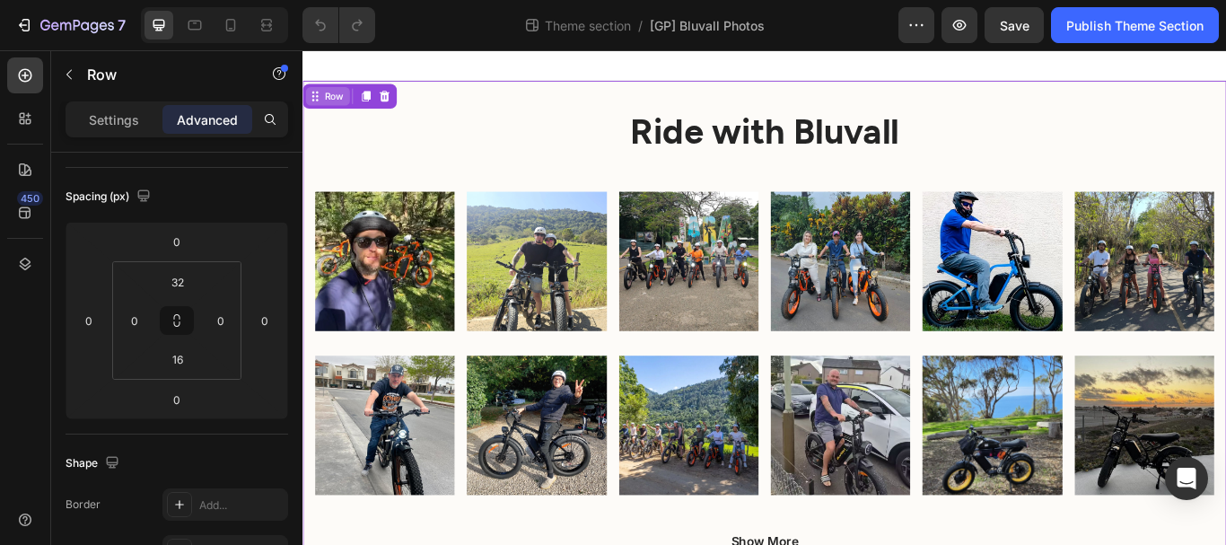
click at [331, 110] on div "Row" at bounding box center [339, 104] width 30 height 16
click at [344, 168] on h2 "Ride with Bluvall" at bounding box center [841, 143] width 1077 height 57
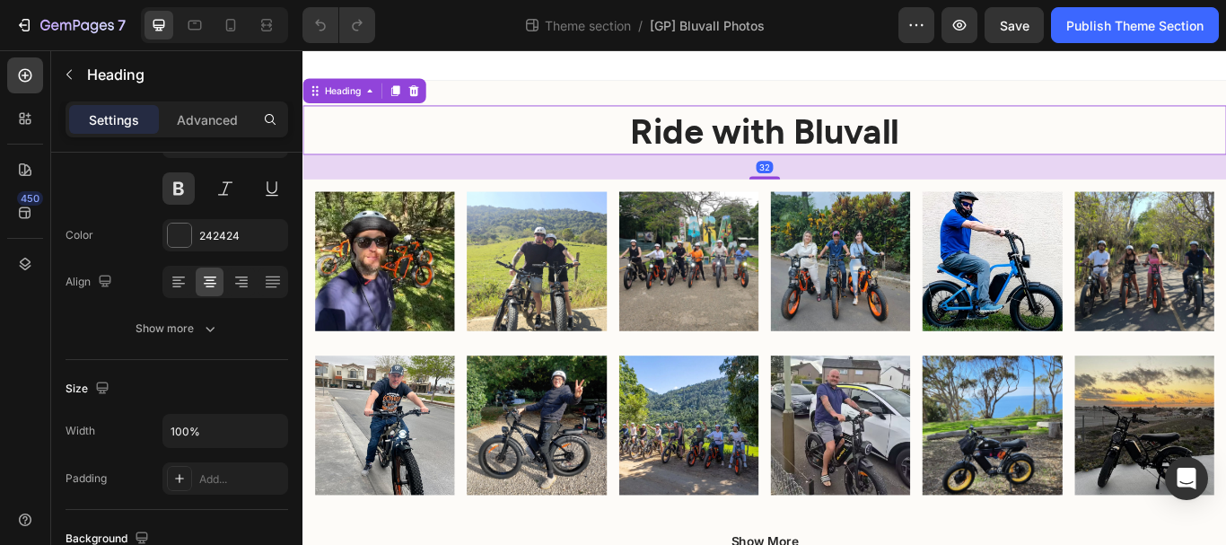
click at [364, 206] on div "Image Image Image Image Image Image Row" at bounding box center [841, 296] width 1077 height 191
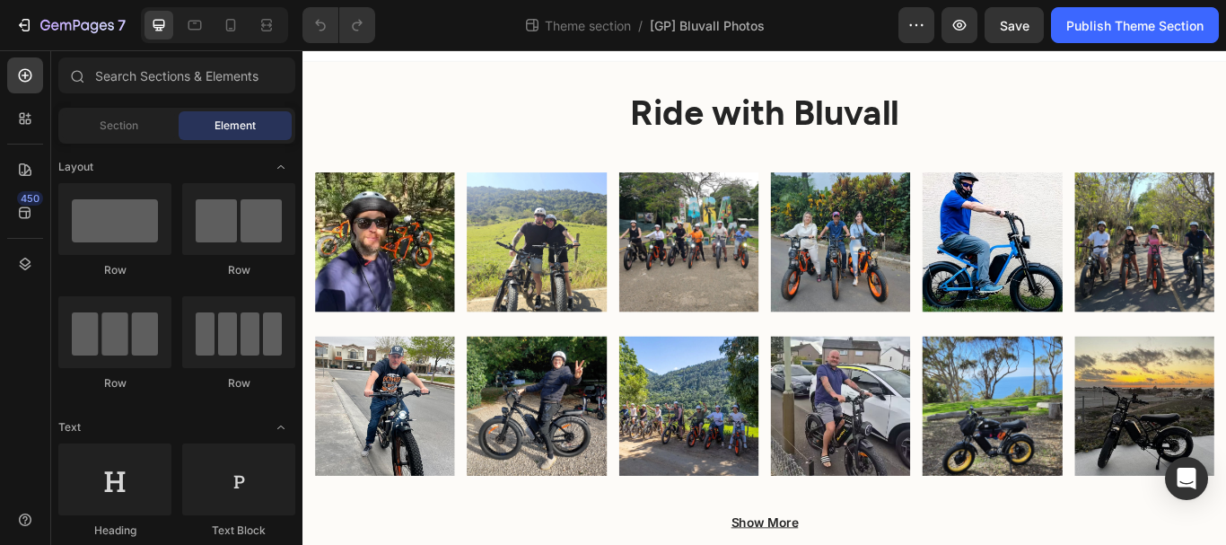
scroll to position [31, 0]
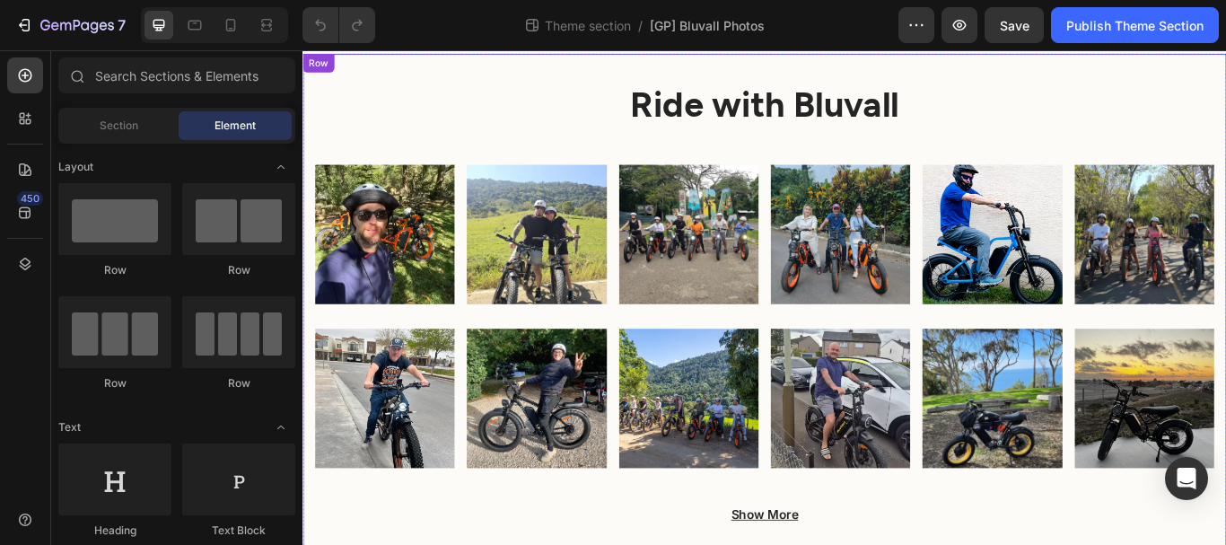
drag, startPoint x: 376, startPoint y: 218, endPoint x: 352, endPoint y: 164, distance: 59.1
click at [376, 219] on img at bounding box center [398, 265] width 162 height 162
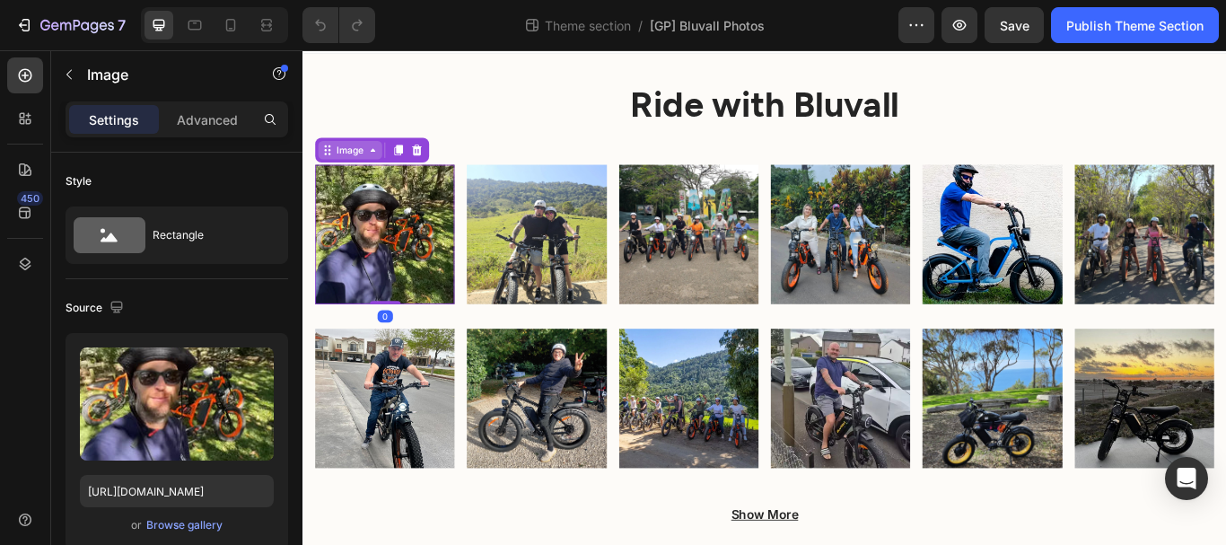
click at [377, 171] on icon at bounding box center [384, 167] width 14 height 14
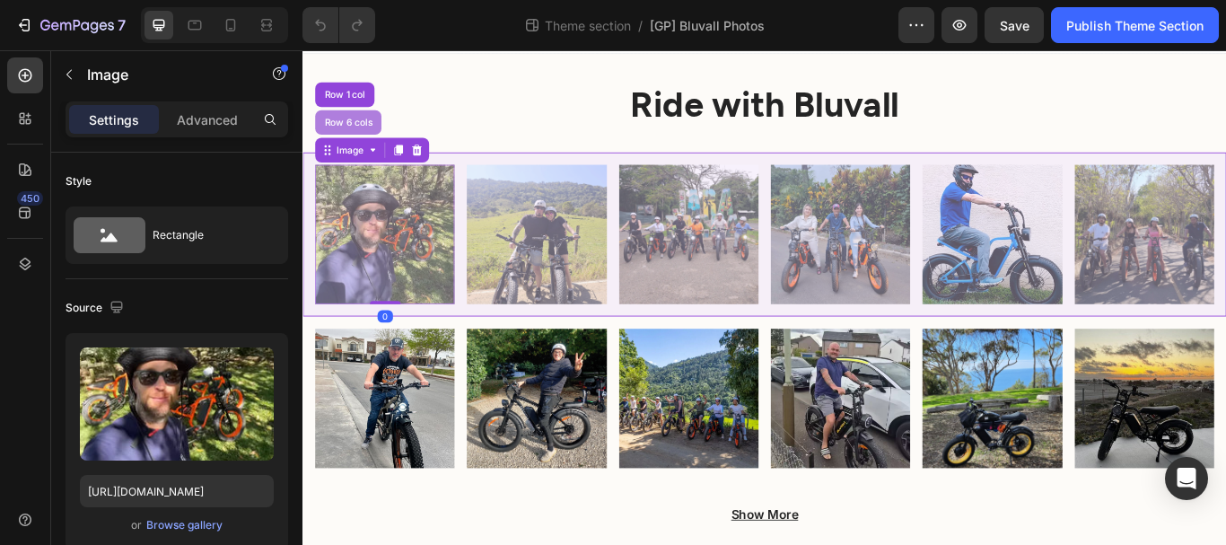
click at [364, 135] on div "Row 6 cols" at bounding box center [355, 134] width 63 height 11
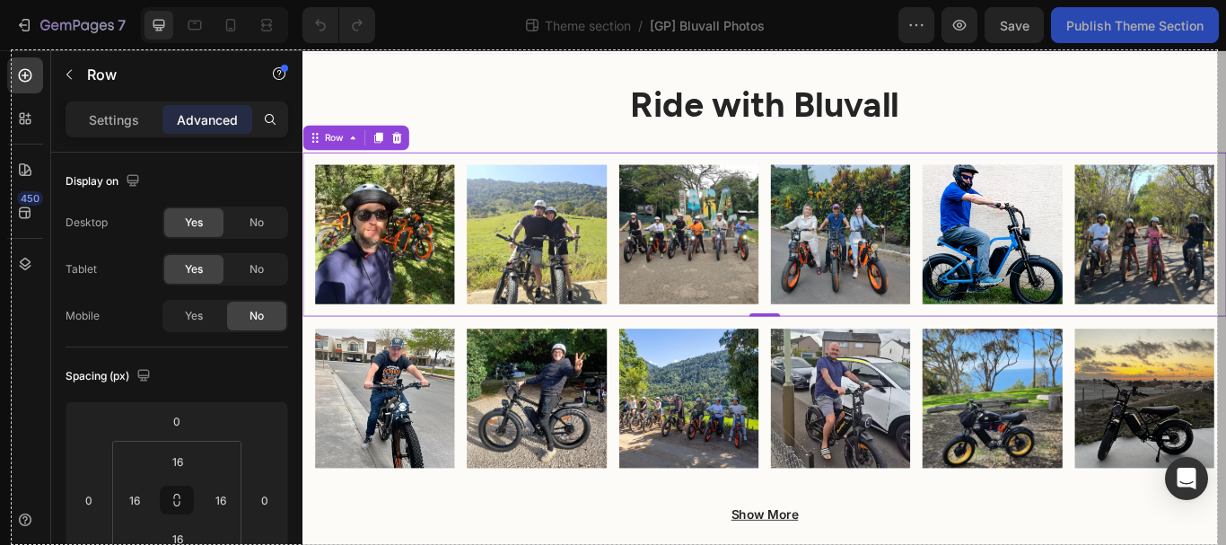
drag, startPoint x: 12, startPoint y: 50, endPoint x: 1217, endPoint y: 548, distance: 1304.1
click at [1217, 0] on html "7 Theme section / [GP] Bluvall Photos Preview Save Publish Theme Section 450 Se…" at bounding box center [613, 0] width 1226 height 0
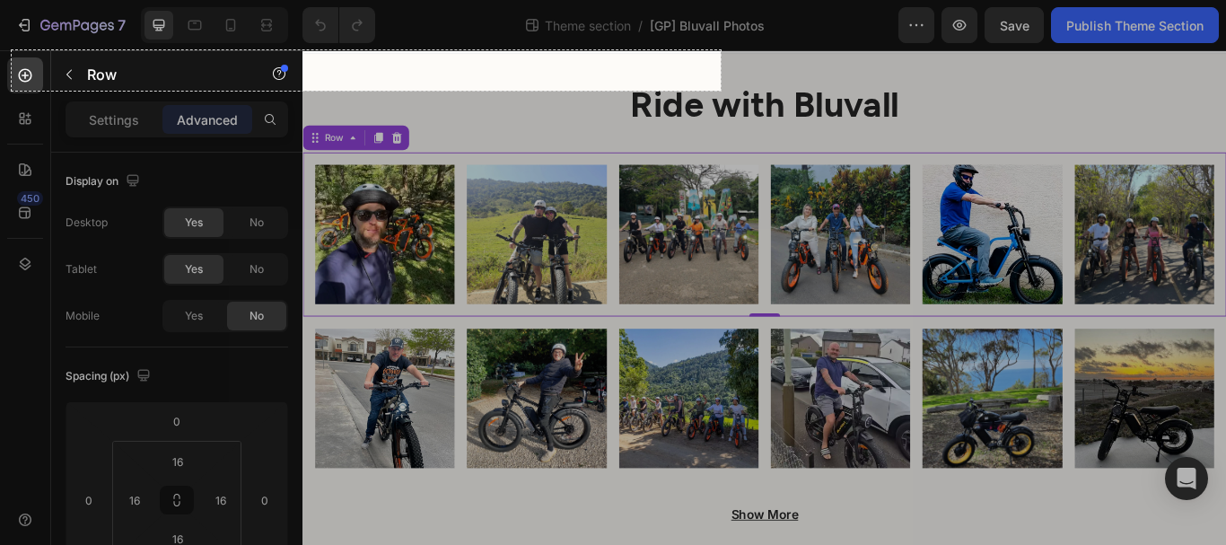
click at [721, 91] on div at bounding box center [619, 318] width 1214 height 454
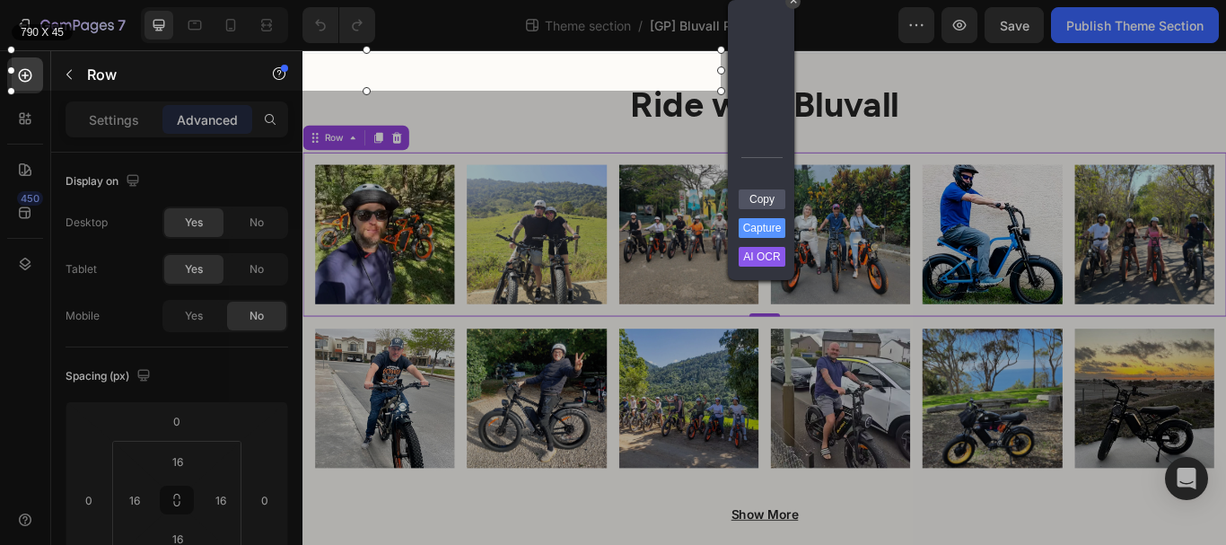
click at [626, 84] on div "790 X 45" at bounding box center [366, 70] width 709 height 40
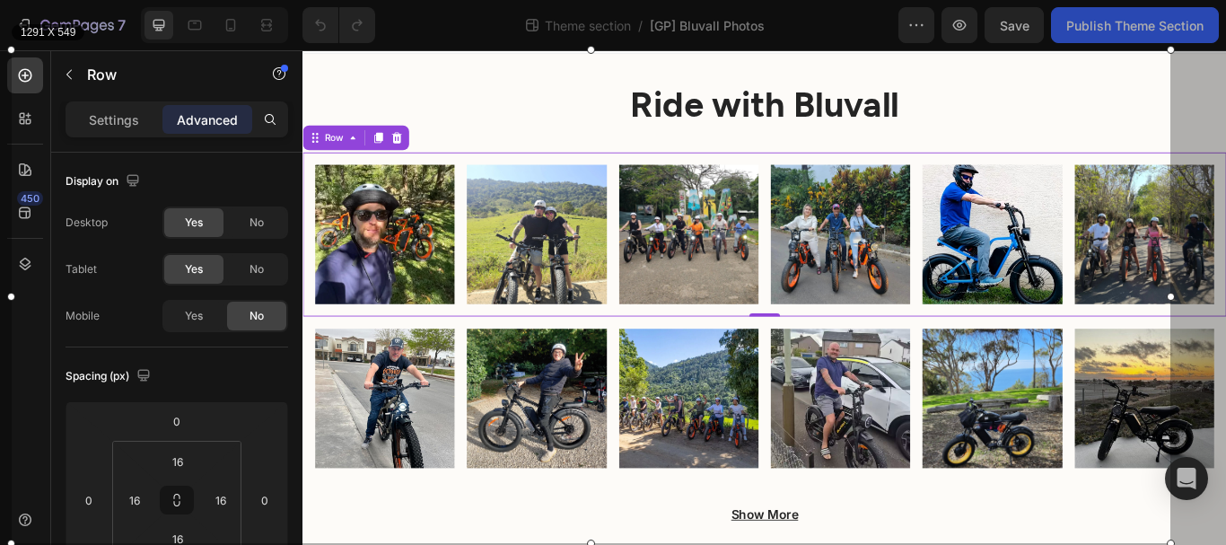
scroll to position [4, 0]
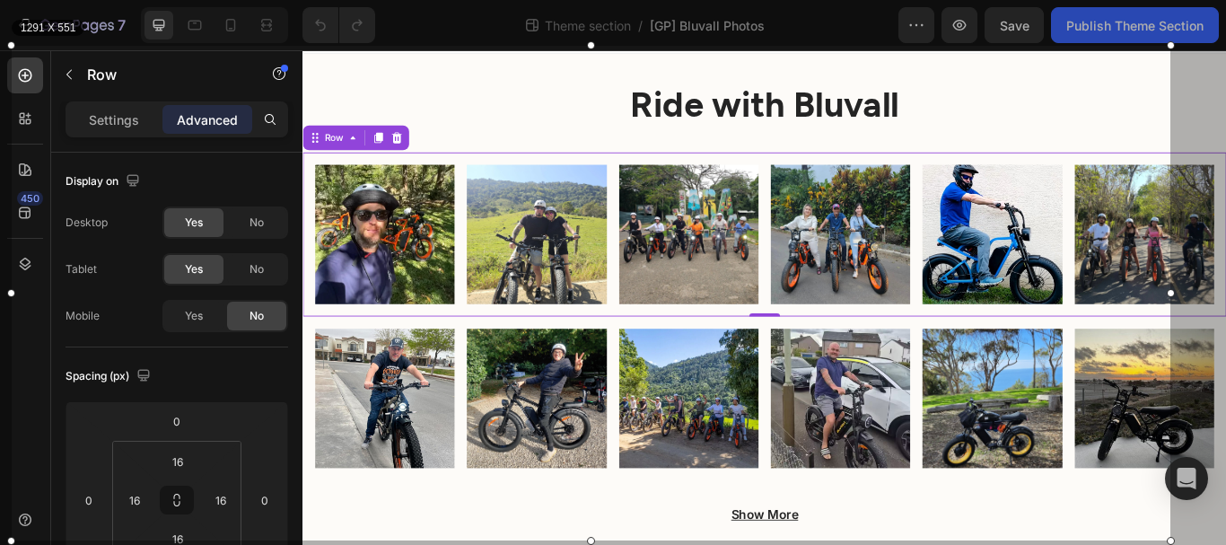
drag, startPoint x: 722, startPoint y: 90, endPoint x: 1173, endPoint y: 548, distance: 643.6
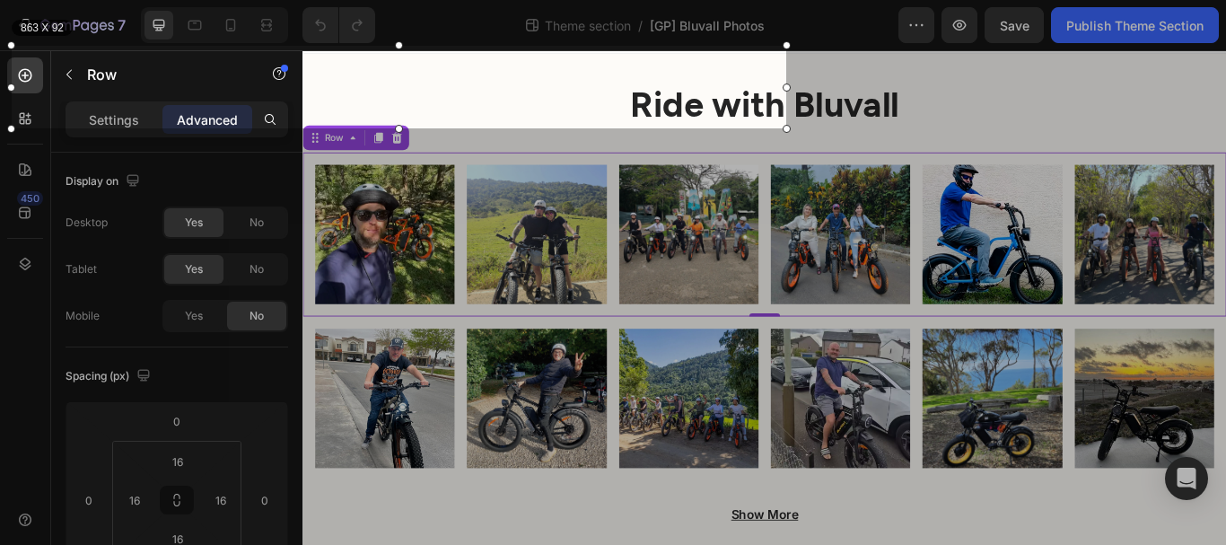
click at [787, 127] on div at bounding box center [787, 129] width 8 height 8
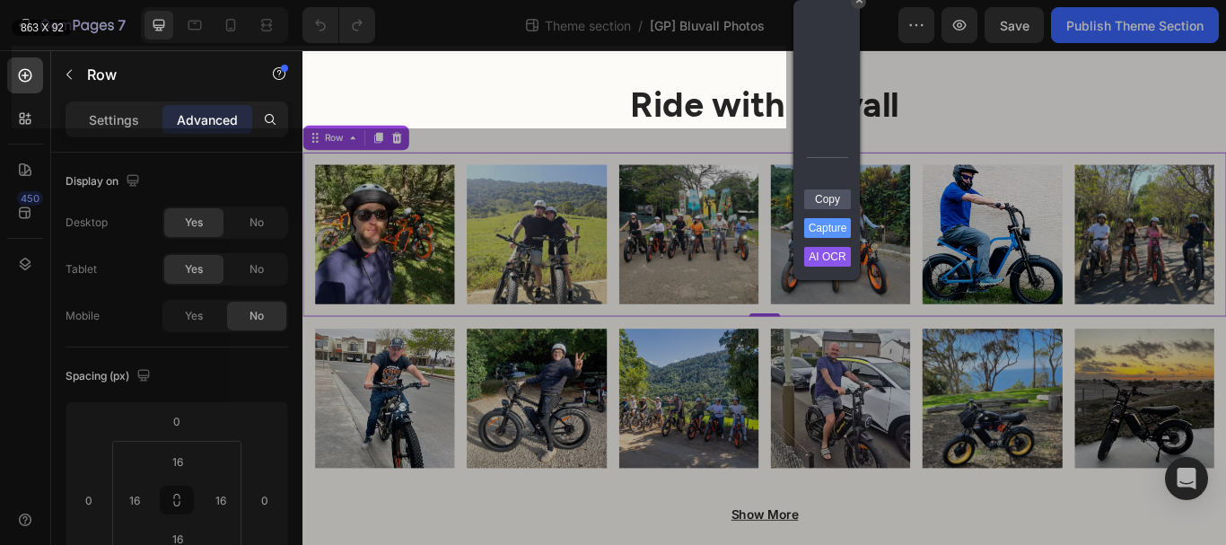
drag, startPoint x: 18, startPoint y: 13, endPoint x: 969, endPoint y: 136, distance: 958.5
click at [1152, 483] on div "863 X 92" at bounding box center [613, 268] width 1226 height 545
click at [861, 14] on div at bounding box center [1006, 62] width 440 height 133
click at [859, 4] on div "+" at bounding box center [858, 1] width 15 height 15
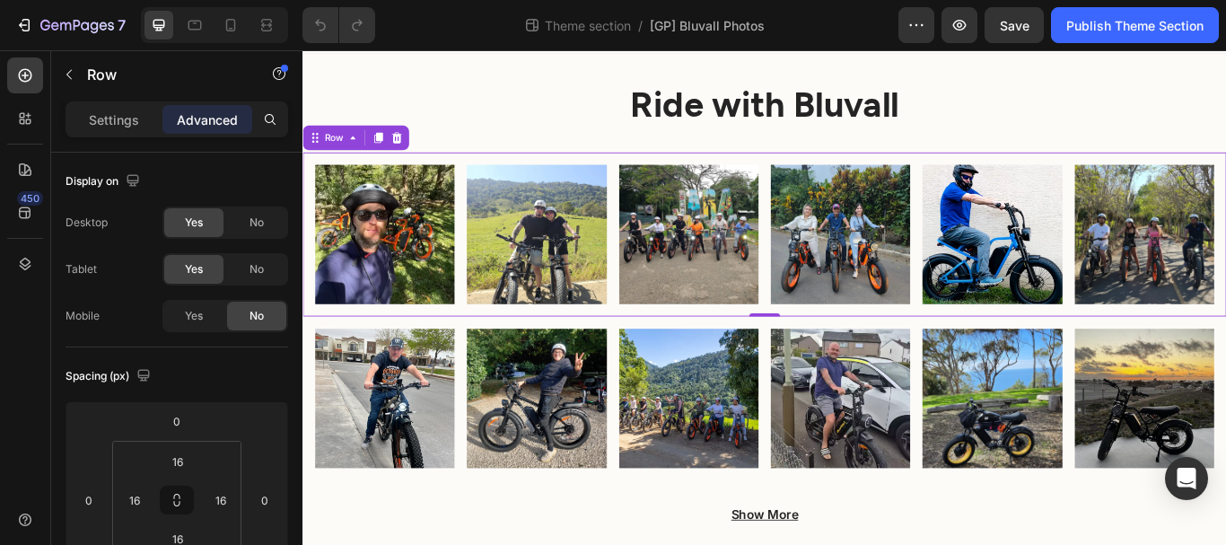
scroll to position [0, 0]
drag, startPoint x: 1289, startPoint y: 56, endPoint x: 1218, endPoint y: 96, distance: 81.6
click at [1218, 96] on h2 "Ride with Bluvall" at bounding box center [841, 111] width 1077 height 57
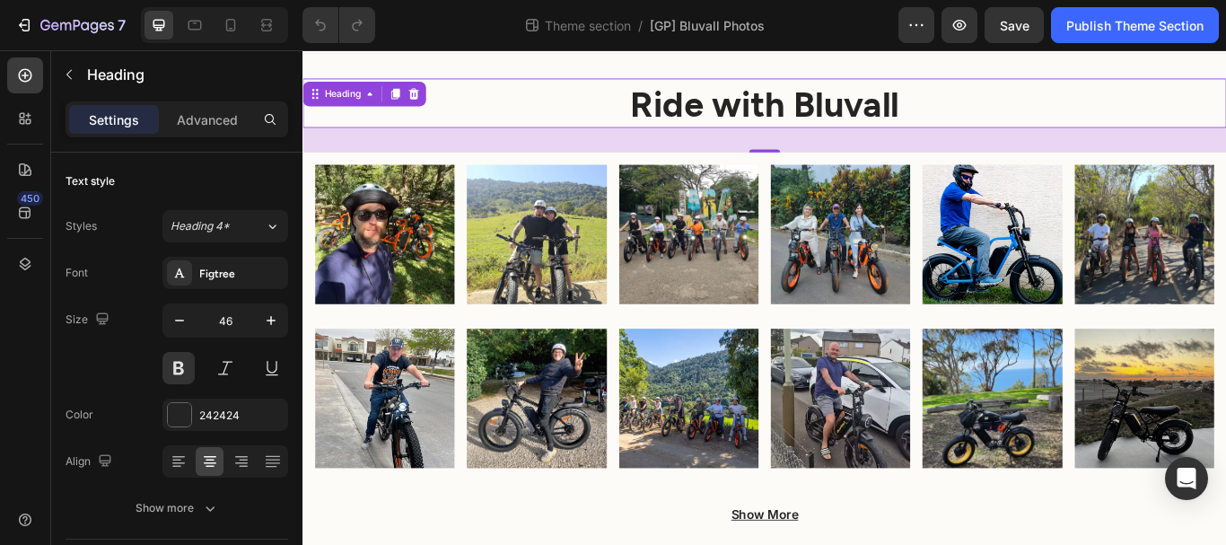
click at [360, 168] on div "32" at bounding box center [841, 155] width 1077 height 29
click at [385, 153] on div "32" at bounding box center [841, 155] width 1077 height 29
click at [373, 159] on div "32" at bounding box center [841, 155] width 1077 height 29
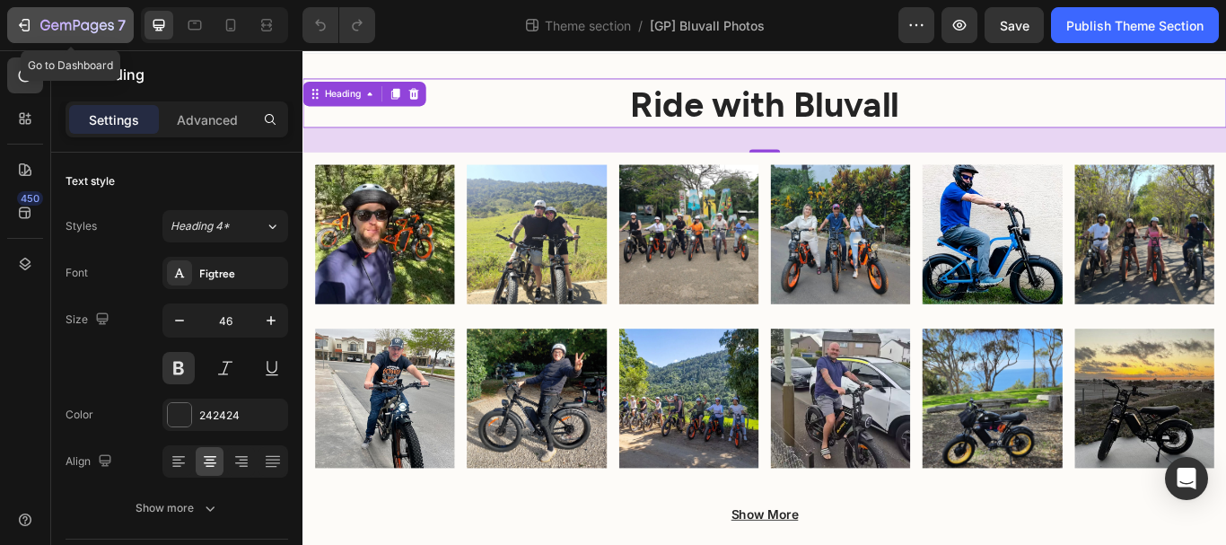
click at [22, 24] on icon "button" at bounding box center [24, 25] width 18 height 18
